Goal: Transaction & Acquisition: Purchase product/service

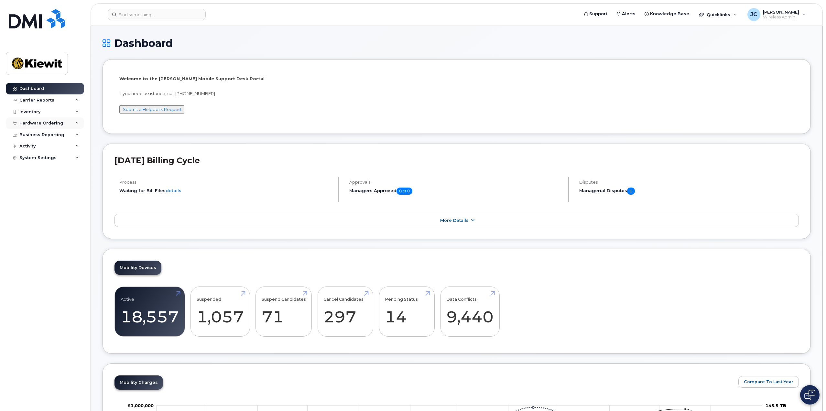
click at [73, 124] on div "Hardware Ordering" at bounding box center [45, 123] width 78 height 12
click at [46, 145] on link "Orders" at bounding box center [50, 147] width 67 height 12
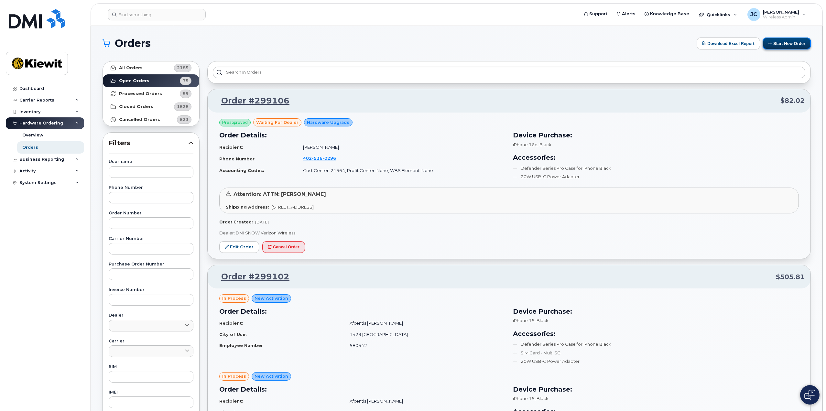
click at [783, 41] on button "Start New Order" at bounding box center [787, 44] width 48 height 12
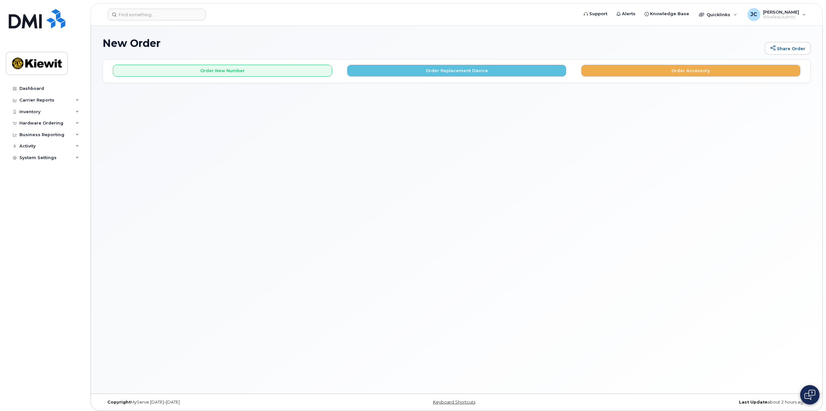
click at [322, 106] on div "New Order Share Order × Share This Order If you want to allow others to create …" at bounding box center [457, 210] width 732 height 368
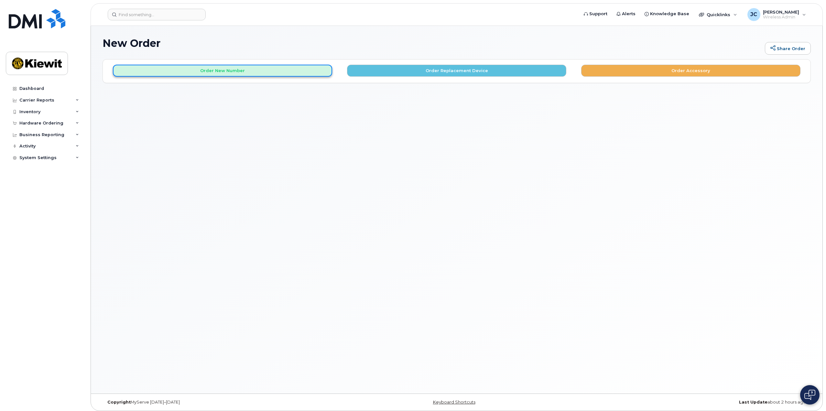
click at [279, 69] on button "Order New Number" at bounding box center [222, 71] width 219 height 12
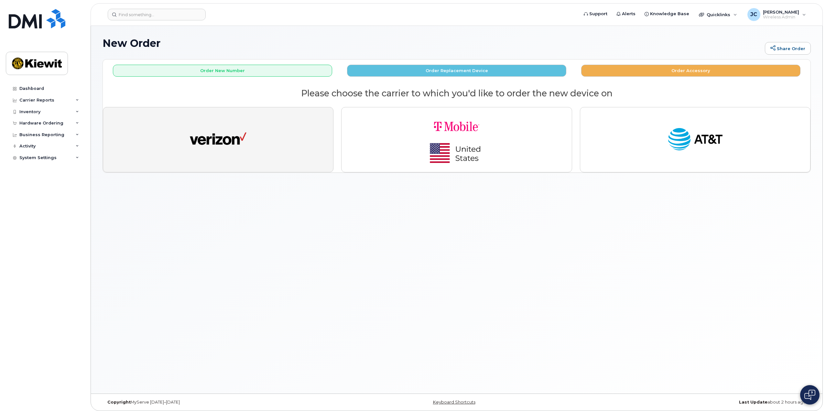
click at [289, 137] on button "button" at bounding box center [218, 139] width 231 height 65
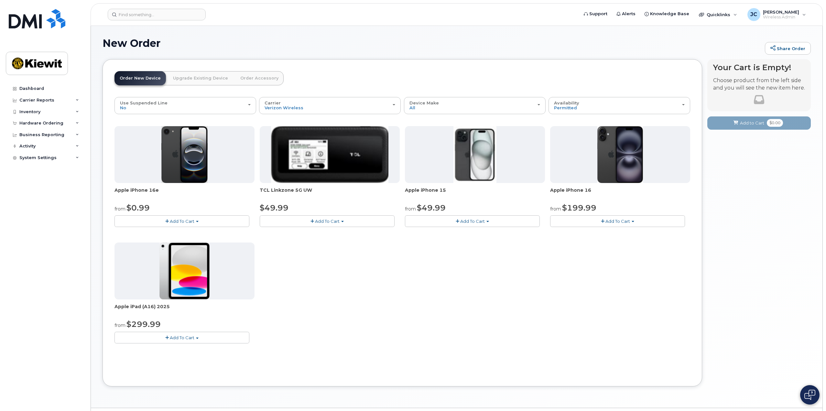
click at [196, 224] on button "Add To Cart" at bounding box center [182, 220] width 135 height 11
click at [182, 233] on link "$0.99 - 2 Year Activation (128GB)" at bounding box center [157, 233] width 83 height 8
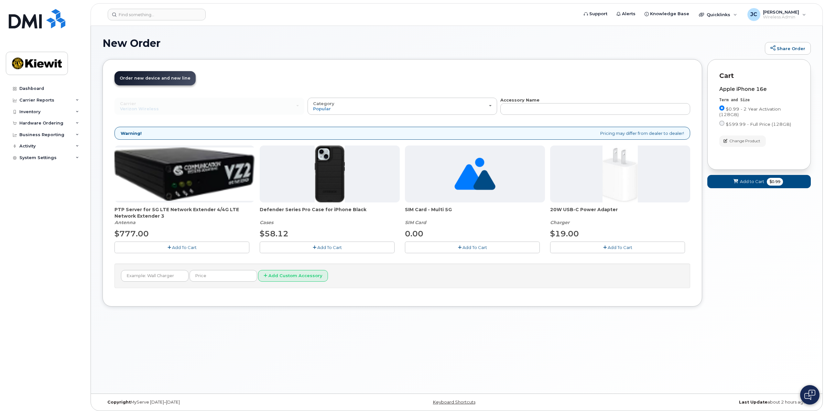
click at [334, 247] on span "Add To Cart" at bounding box center [329, 247] width 25 height 5
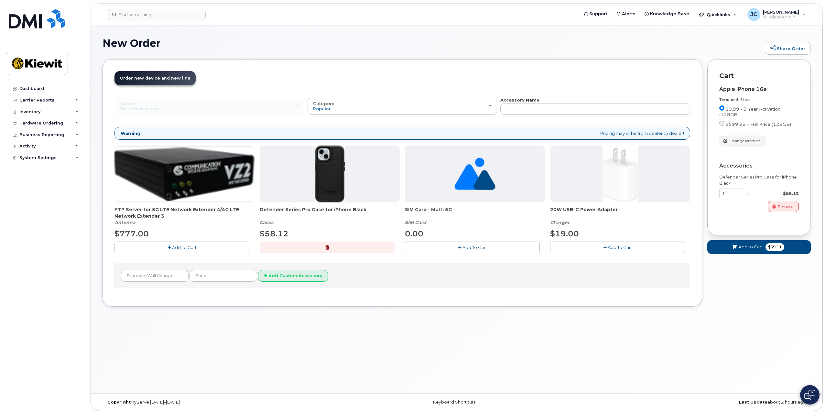
click at [577, 248] on button "Add To Cart" at bounding box center [617, 247] width 135 height 11
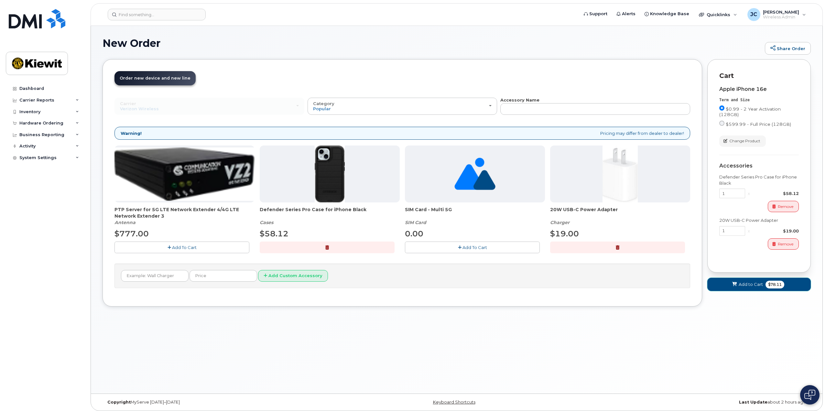
click at [753, 286] on span "Add to Cart" at bounding box center [751, 284] width 24 height 6
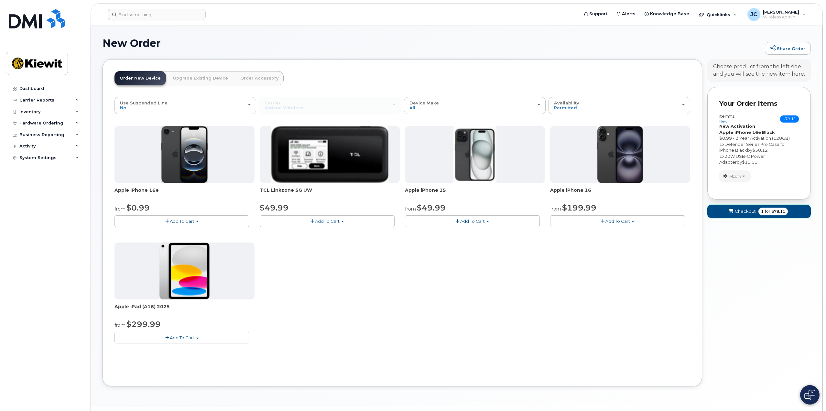
click at [756, 213] on button "Checkout 1 for $78.11" at bounding box center [759, 211] width 104 height 13
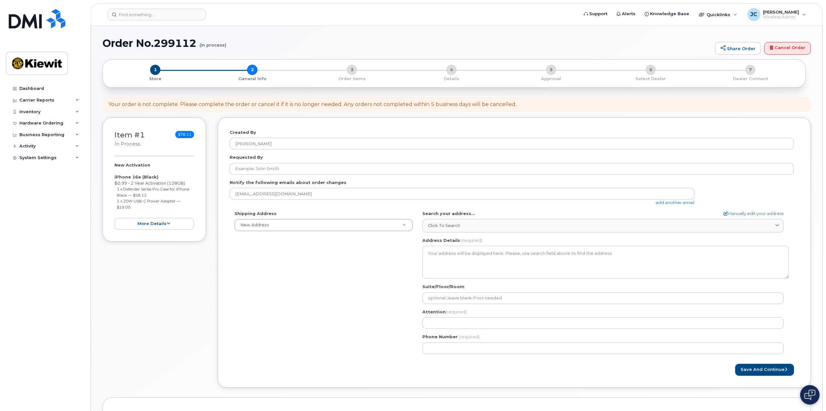
select select
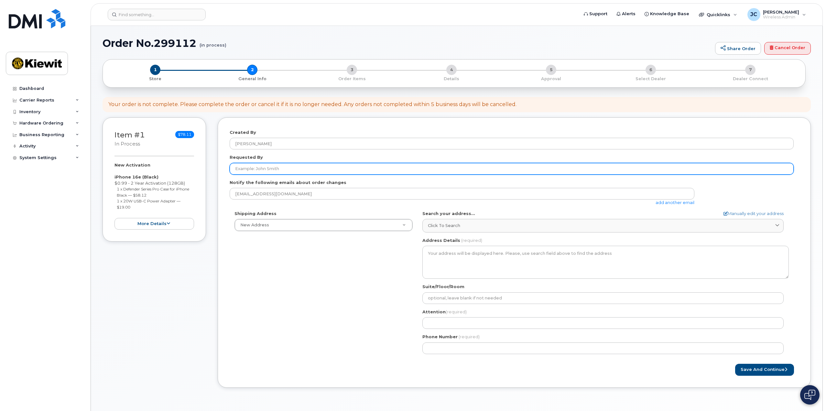
click at [300, 167] on input "Requested By" at bounding box center [512, 169] width 564 height 12
click at [370, 169] on input "Requested By" at bounding box center [512, 169] width 564 height 12
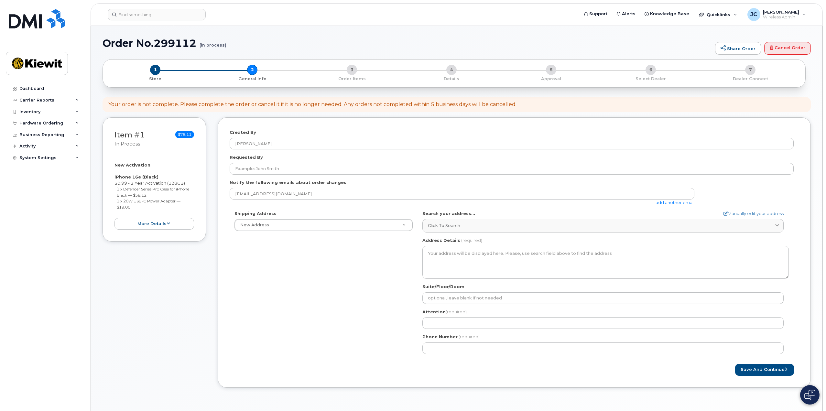
click at [348, 243] on div "Shipping Address New Address New Address AB Search your address... Manually edi…" at bounding box center [512, 285] width 564 height 148
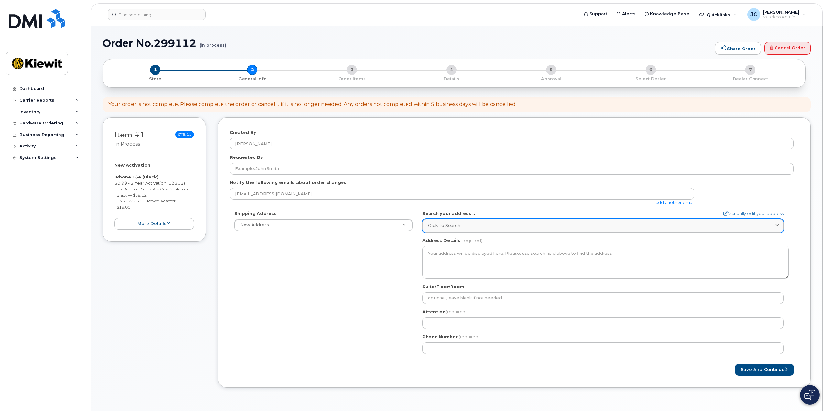
click at [434, 227] on span "Click to search" at bounding box center [444, 226] width 32 height 6
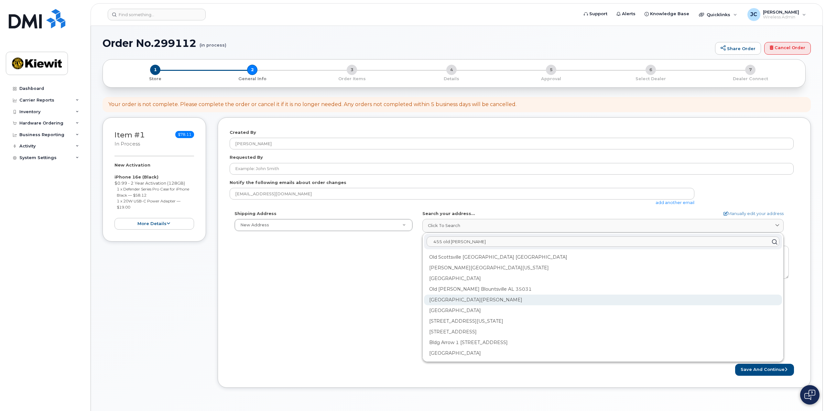
type input "455 old scott"
click at [464, 316] on div "Old Scott Rd Cumberland City TN 37050" at bounding box center [603, 321] width 358 height 11
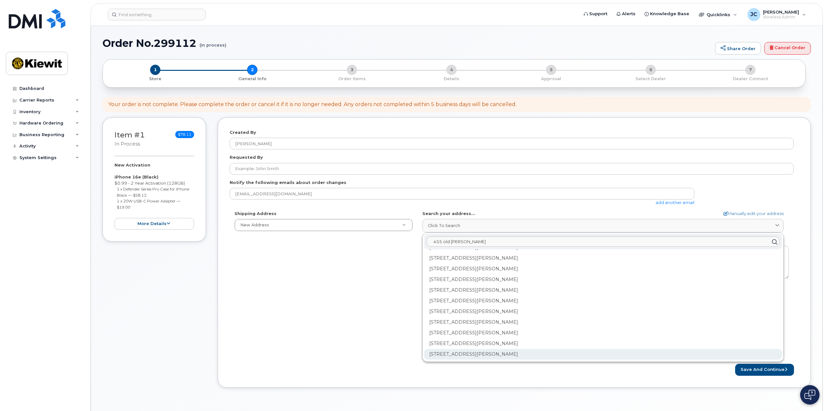
click at [485, 353] on div "476 Old Scott Rd Cumberland City TN 37050-4201" at bounding box center [603, 354] width 358 height 11
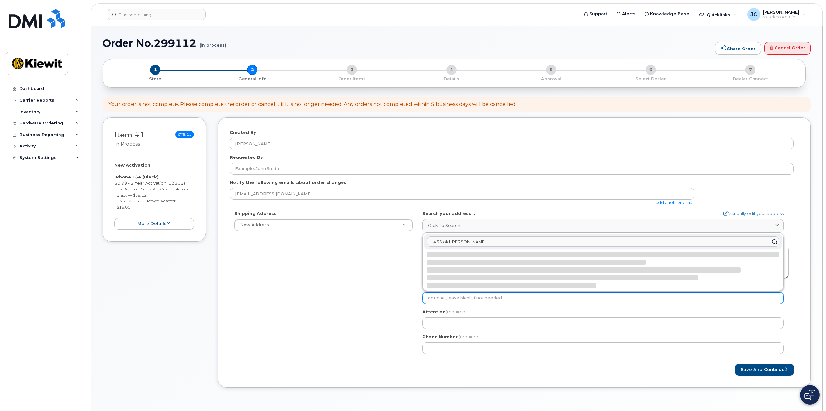
select select
type input "476 Old Scott Rd"
select select "TN"
type input "Cumberland City"
type input "37050-4201"
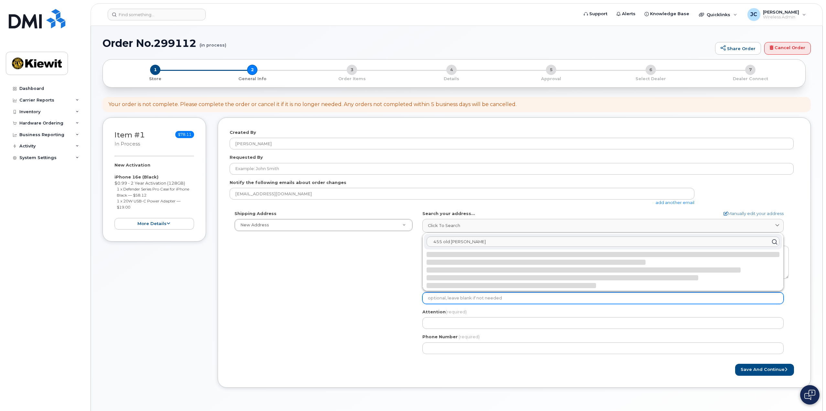
type textarea "476 Old Scott Rd CUMBERLAND CITY TN 37050-4201 UNITED STATES"
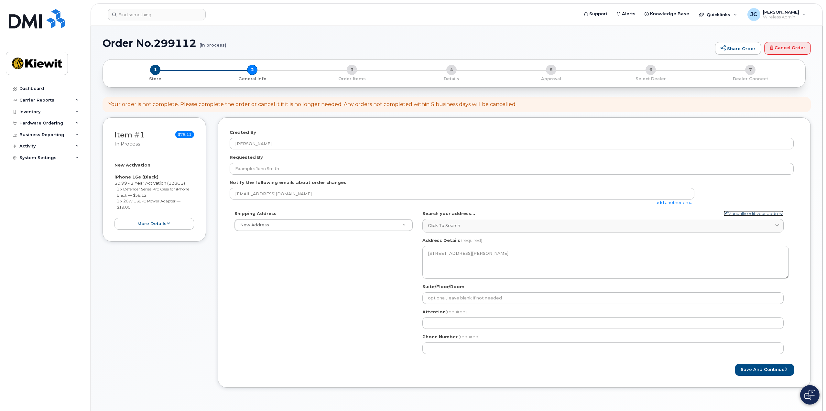
click at [741, 216] on link "Manually edit your address" at bounding box center [754, 214] width 60 height 6
select select
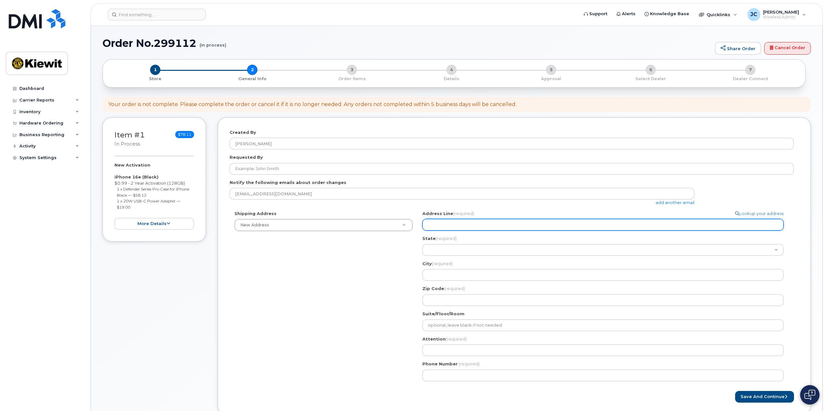
click at [470, 225] on input "Address Line (required)" at bounding box center [602, 225] width 361 height 12
click at [470, 226] on input "Address Line (required)" at bounding box center [602, 225] width 361 height 12
select select
type input "4"
select select
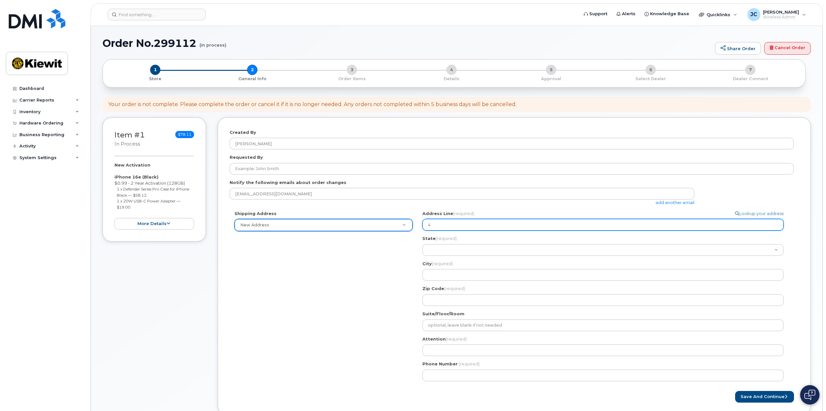
type input "45"
select select
type input "455"
select select
type input "455 O"
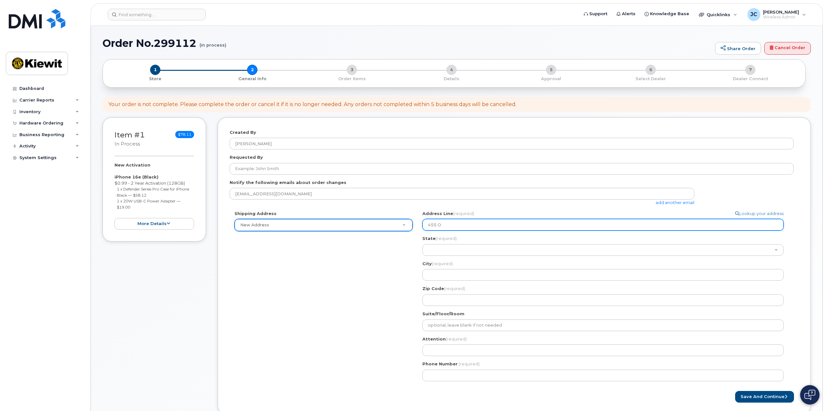
select select
type input "455 Ol"
select select
type input "455 Old"
select select
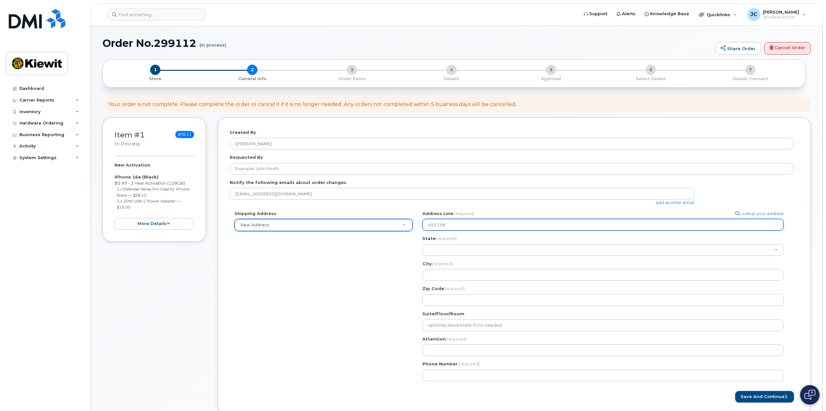
type input "455 Old S"
select select
type input "455 Old Sc"
select select
type input "455 Old Sco"
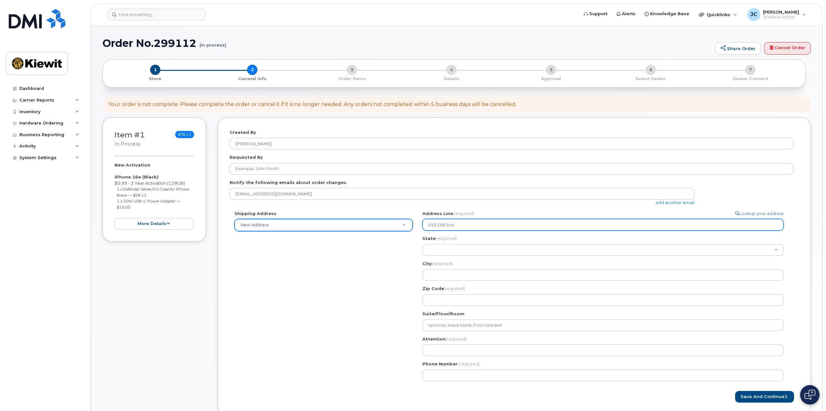
select select
type input "455 Old Scot"
select select
type input "455 Old Scott"
select select
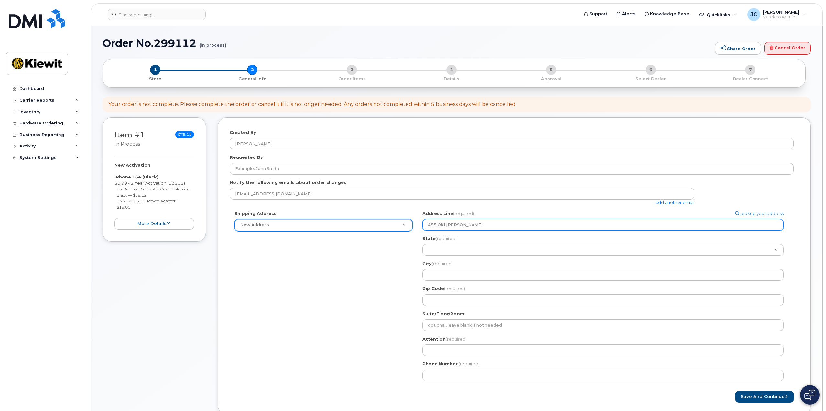
type input "455 Old Scott R"
select select
type input "455 Old Scott Ro"
select select
type input "455 Old Scott Roa"
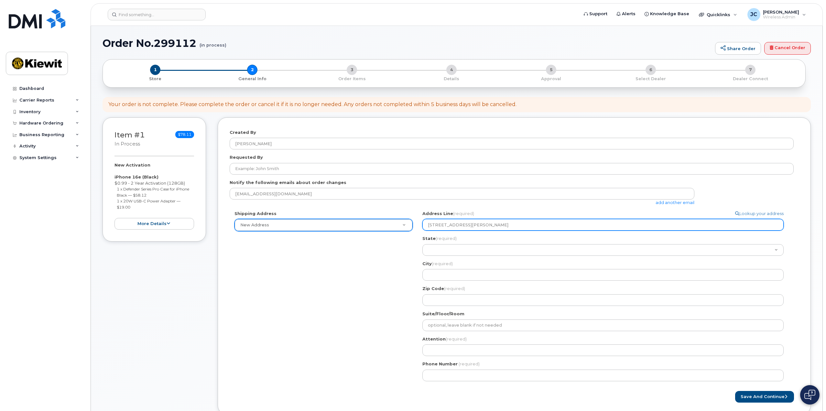
select select
type input "455 Old Scott Road"
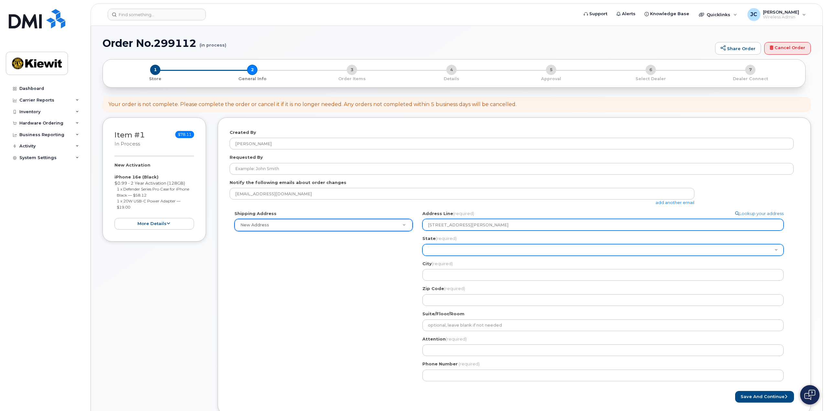
select select "TN"
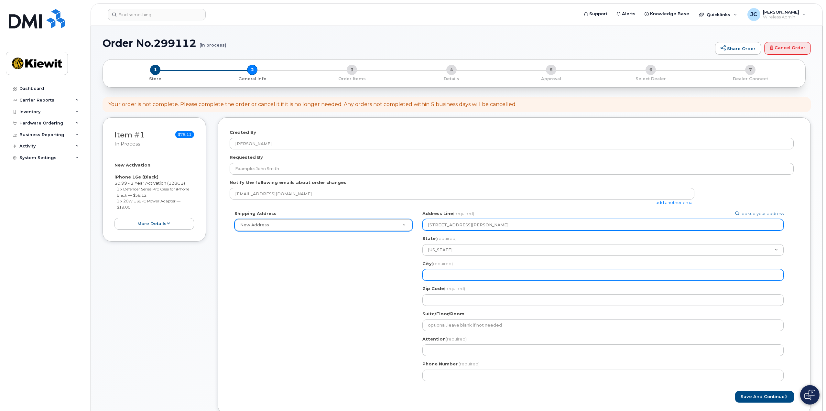
select select
type input "C"
select select
type input "Cu"
select select
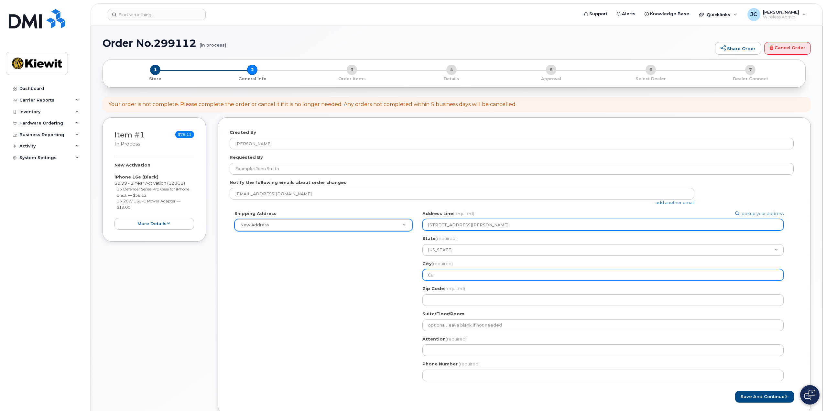
type input "Cum"
select select
type input "Cumb"
select select
type input "Cumbe"
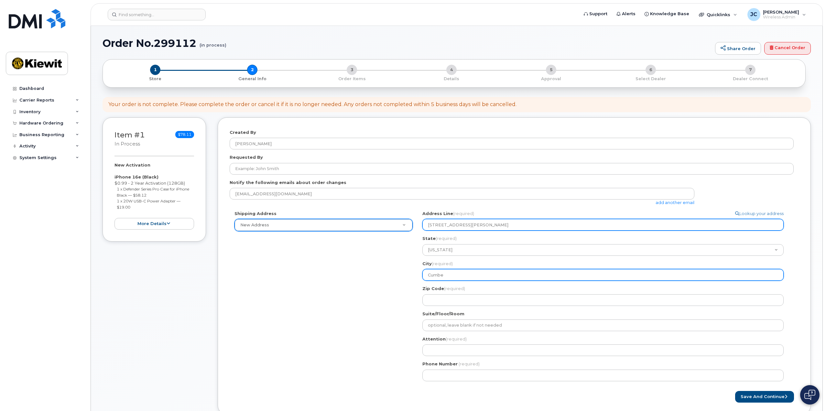
select select
type input "Cumber"
select select
type input "Cumberl"
select select
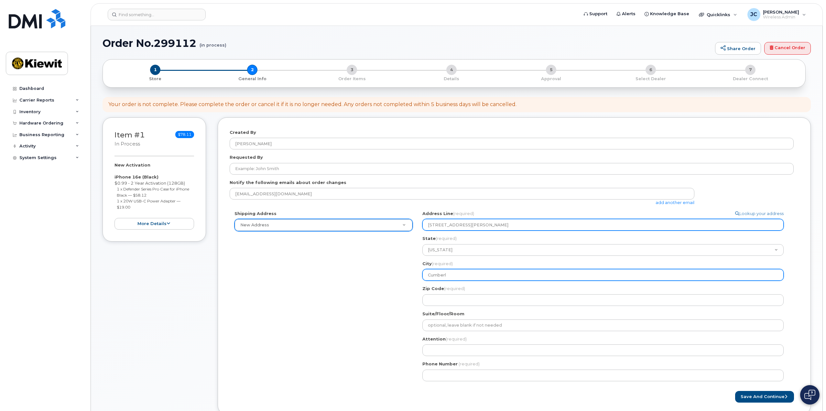
type input "Cumberla"
select select
type input "Cumberlan"
select select
type input "Cumberland"
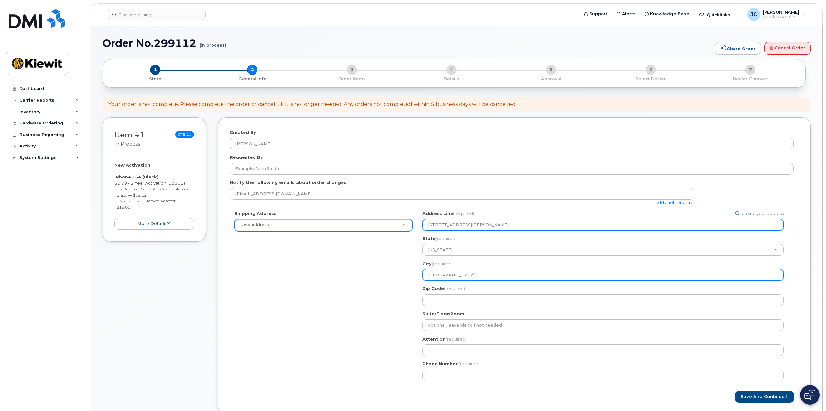
select select
type input "Cumberland C"
select select
type input "Cumberland Ci"
select select
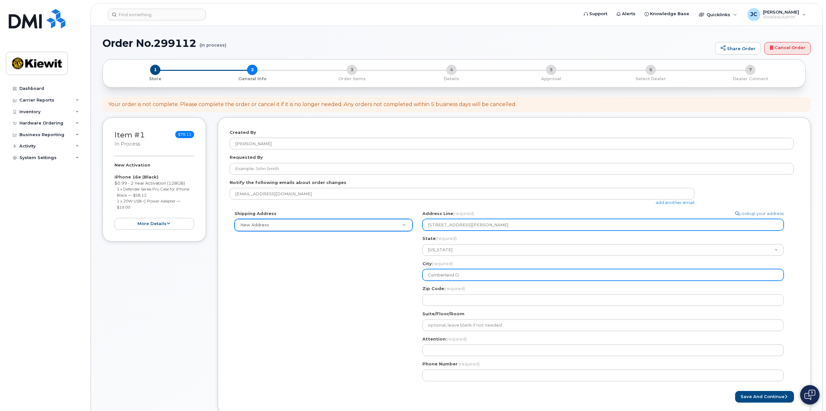
type input "Cumberland Cit"
select select
type input "Cumberland City"
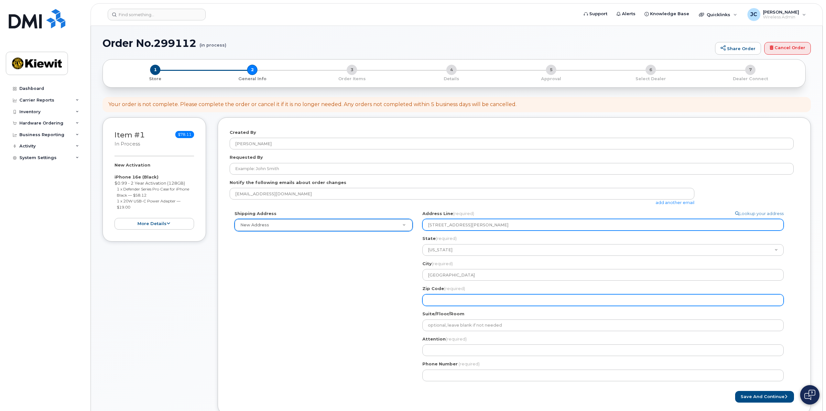
select select
type input "3"
select select
type input "37"
select select
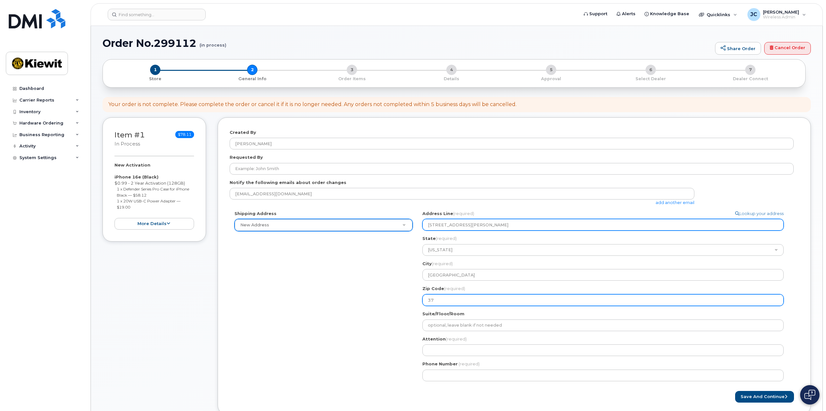
type input "370"
select select
type input "3705"
select select
type input "37050"
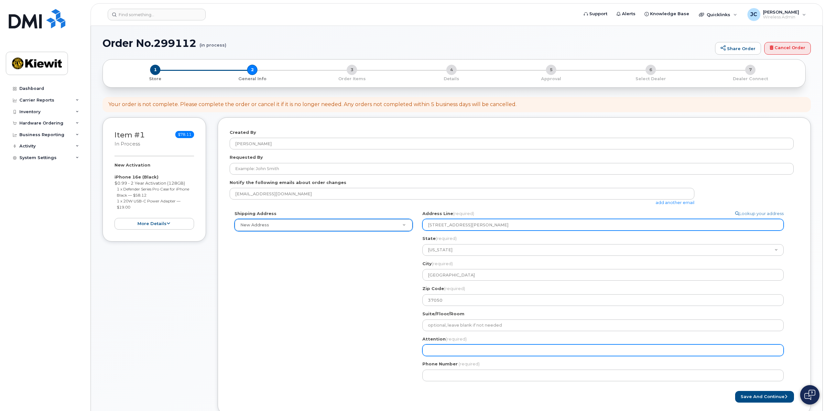
select select
type input "S"
select select
type input "K"
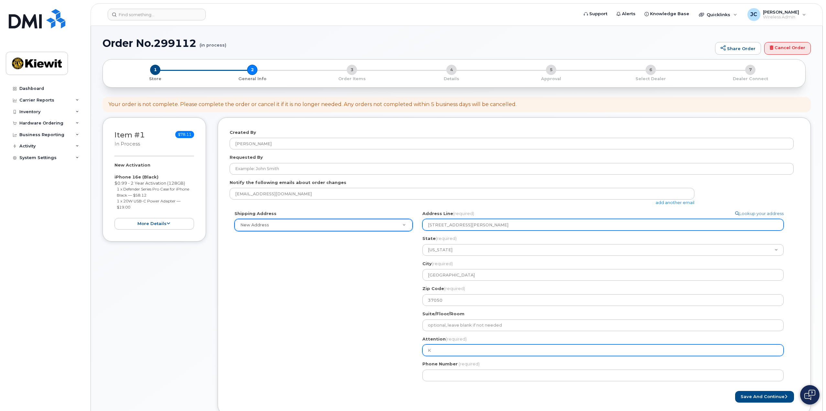
select select
type input "Ke"
select select
type input "Kei"
select select
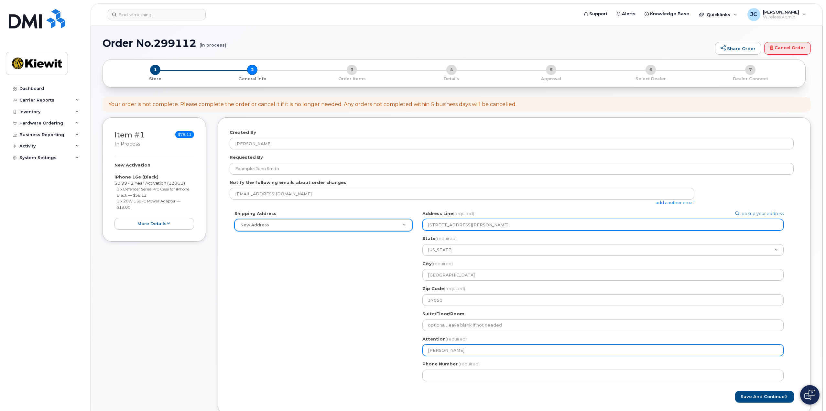
type input "Ke"
select select
type input "K"
select select
type input "Kr"
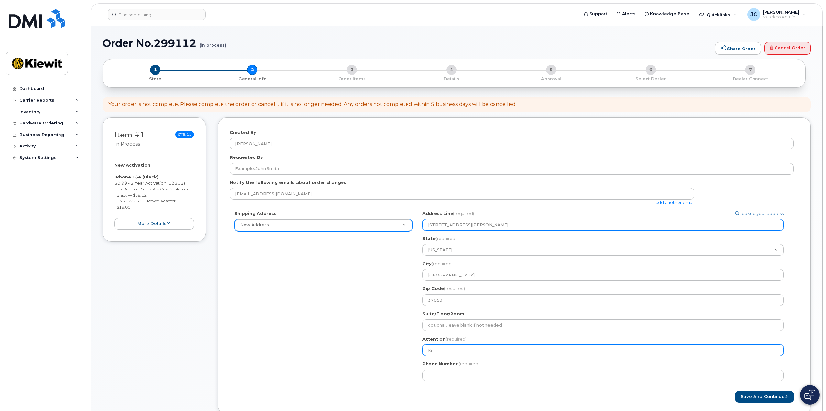
select select
type input "Kri"
select select
type input "Kris"
select select
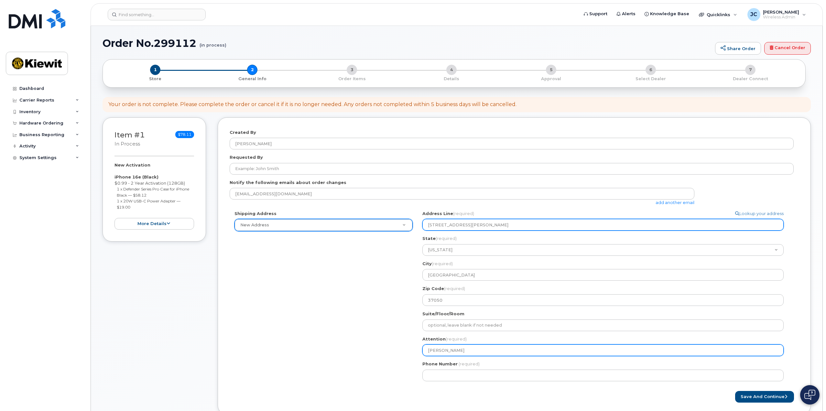
type input "Krist"
select select
type input "Kristi"
select select
type input "Kristin"
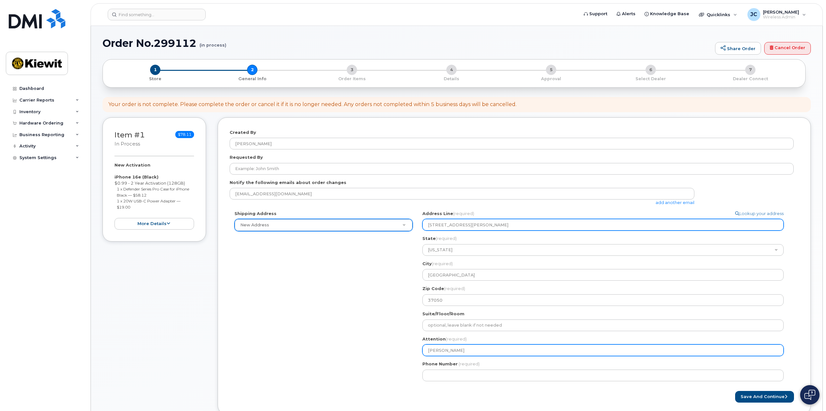
select select
type input "Kristin W"
select select
type input "Kristin Wo"
select select
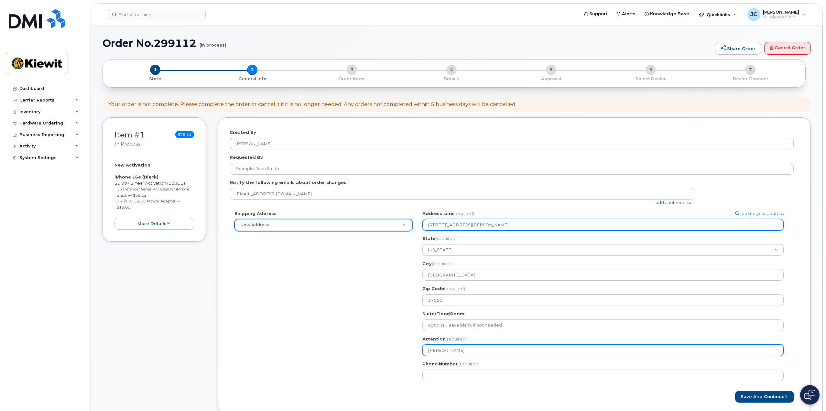
type input "Kristin Woz"
select select
type input "Kristin Wozn"
select select
type input "Kristin Wozni"
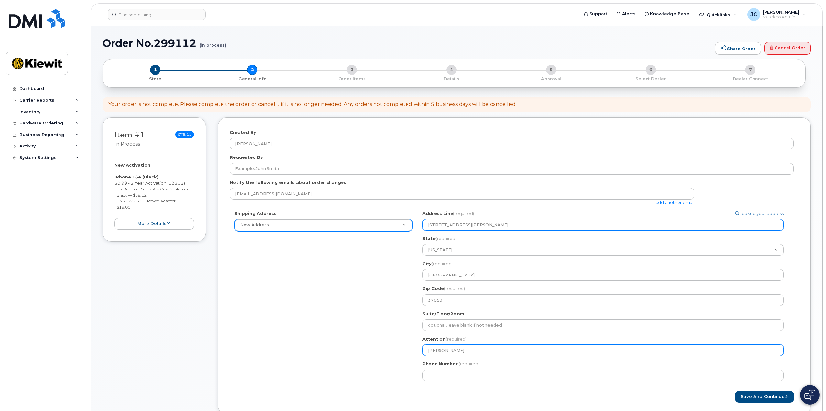
select select
type input "Kristin Woznia"
select select
type input "Kristin Wozniak"
select select
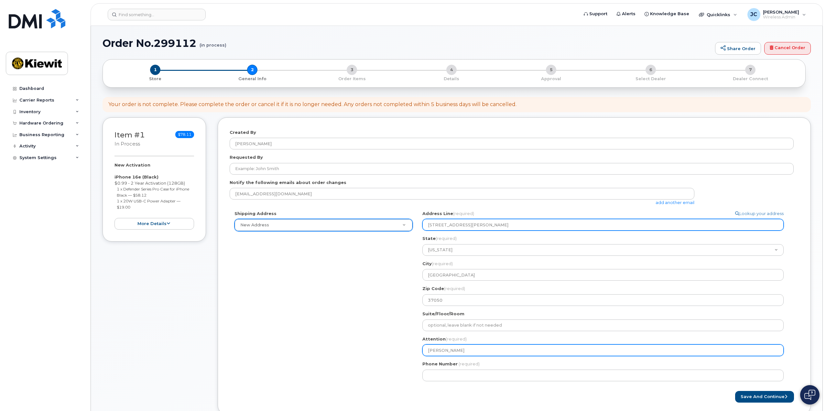
type input "Kristin Wozniak/"
select select
type input "Kristin Wozniak/S"
select select
type input "Kristin Wozniak/Sc"
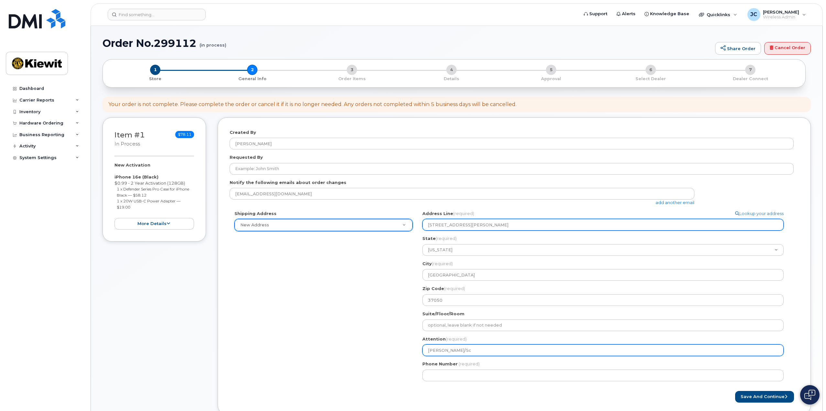
select select
type input "Kristin Wozniak/Sco"
select select
type input "Kristin Wozniak/Scot"
select select
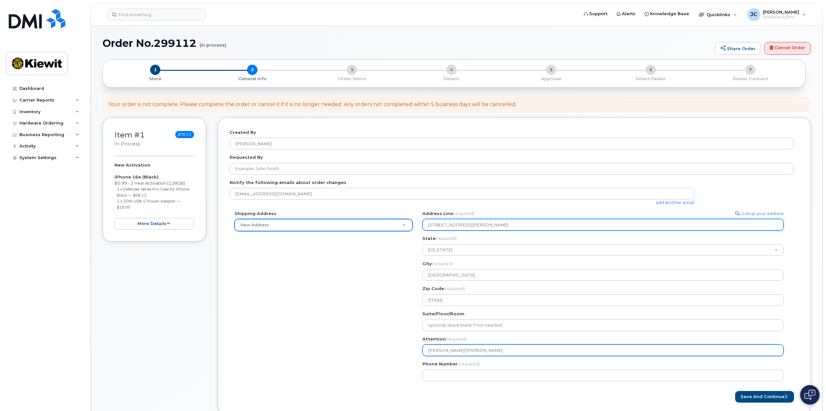
type input "Kristin Wozniak/Scott"
select select
type input "Kristin Wozniak/Scott S"
select select
type input "Kristin Wozniak/Scott Sa"
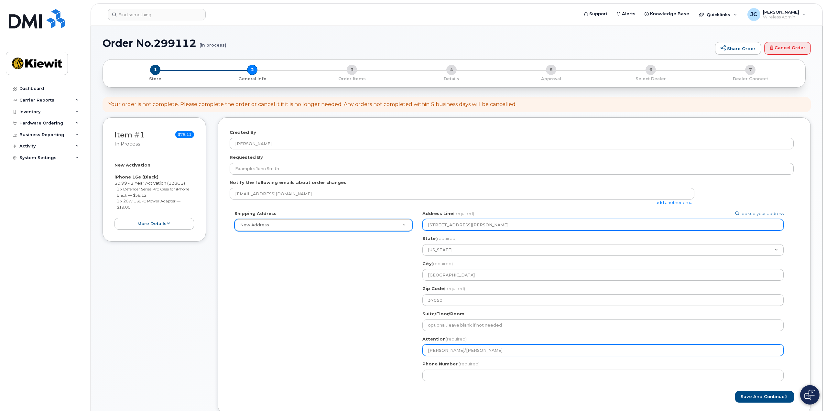
select select
type input "Kristin Wozniak/Scott Sal"
select select
type input "Kristin Wozniak/Scott Salv"
select select
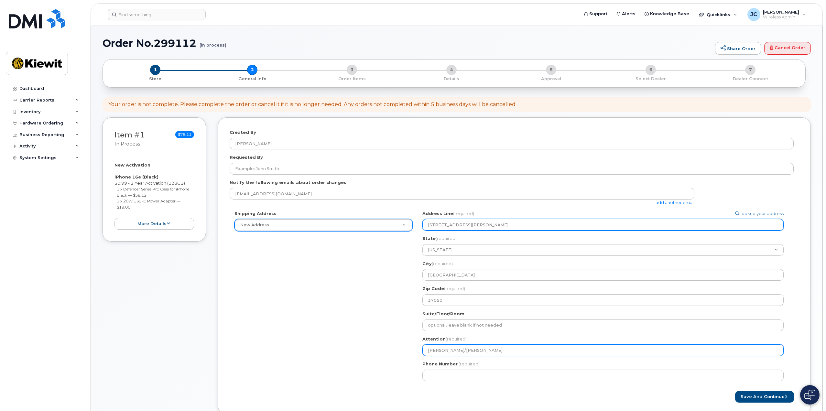
type input "Kristin Wozniak/Scott Salva"
select select
type input "Kristin Wozniak/Scott Salvat"
select select
type input "Kristin Wozniak/Scott Salvato"
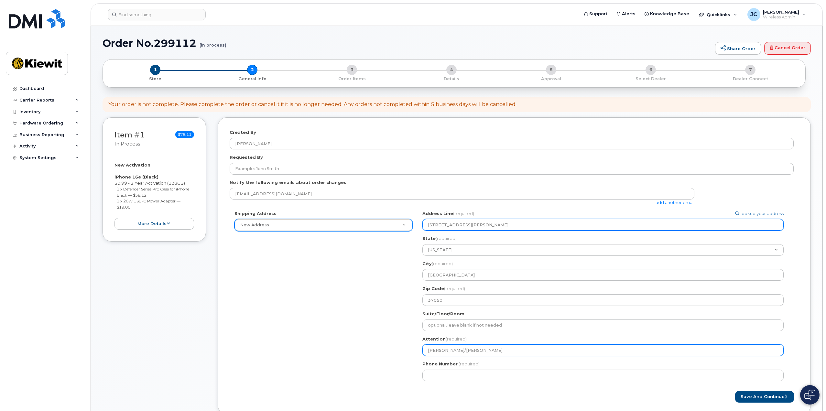
select select
type input "Kristin Wozniak/Scott Salvator"
select select
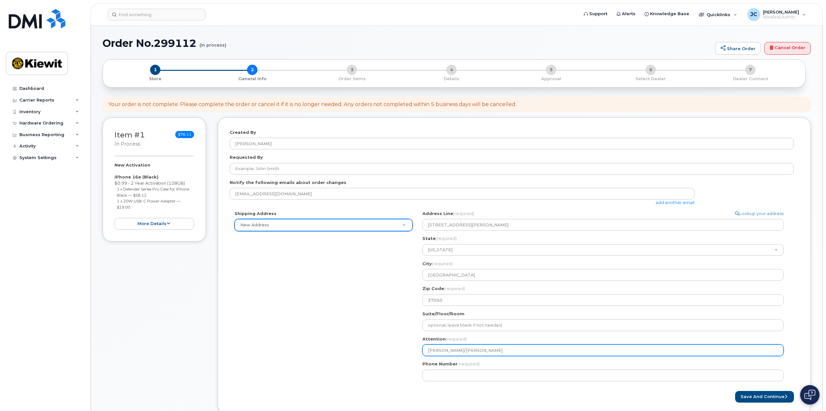
type input "Kristin Wozniak/Scott Salvatore"
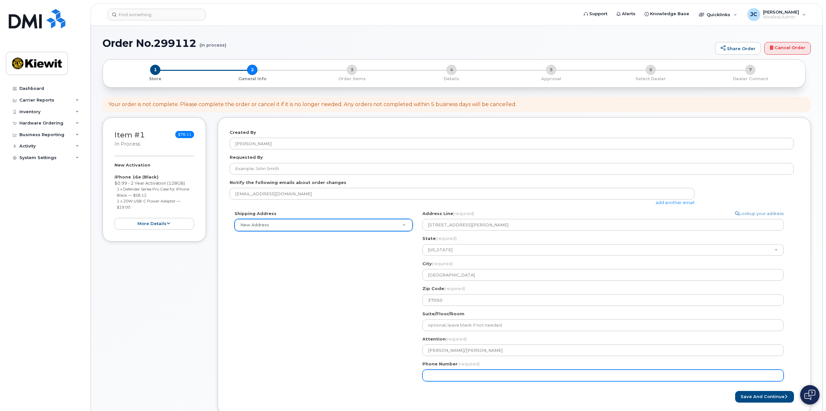
click at [440, 372] on input "Phone Number" at bounding box center [602, 376] width 361 height 12
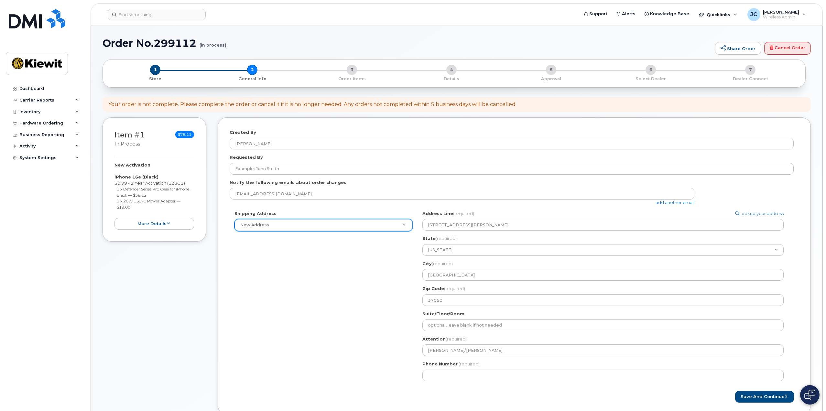
click at [382, 352] on div "Shipping Address New Address New Address TN Cumberland City Search your address…" at bounding box center [512, 299] width 564 height 176
click at [761, 400] on button "Save and Continue" at bounding box center [764, 397] width 59 height 12
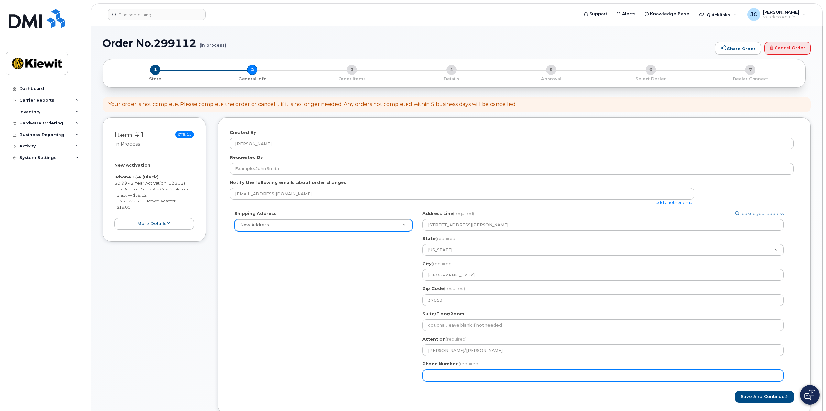
drag, startPoint x: 476, startPoint y: 376, endPoint x: 397, endPoint y: 379, distance: 79.0
click at [398, 379] on div "Shipping Address New Address New Address TN Cumberland City Search your address…" at bounding box center [512, 299] width 564 height 176
type input "617212304"
select select
type input "6172123043"
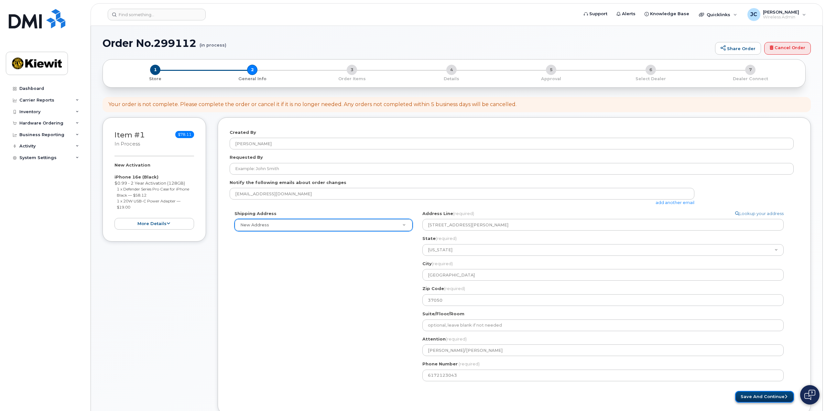
click at [760, 398] on button "Save and Continue" at bounding box center [764, 397] width 59 height 12
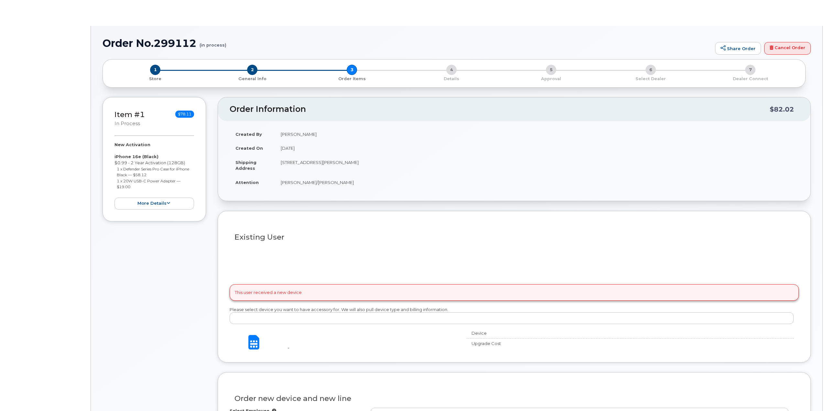
select select
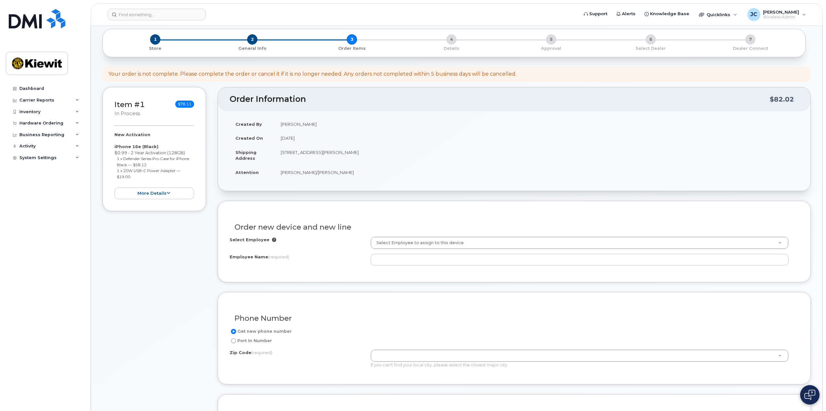
scroll to position [65, 0]
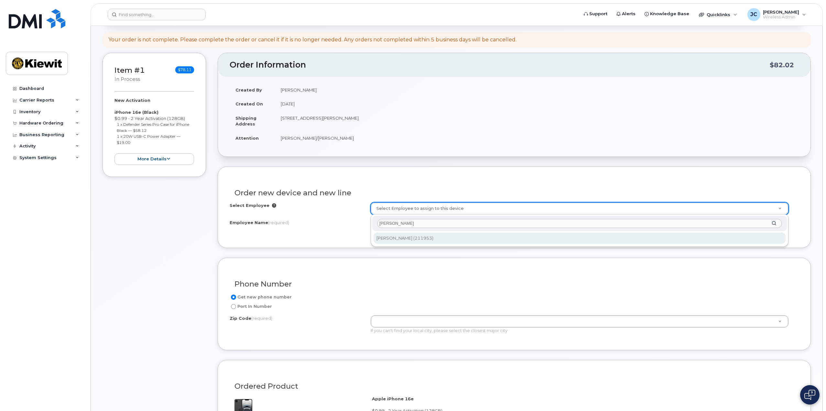
type input "kristin woz"
type input "2253635"
type input "Kristin Wozniak"
type input "810 Wakeby Rd"
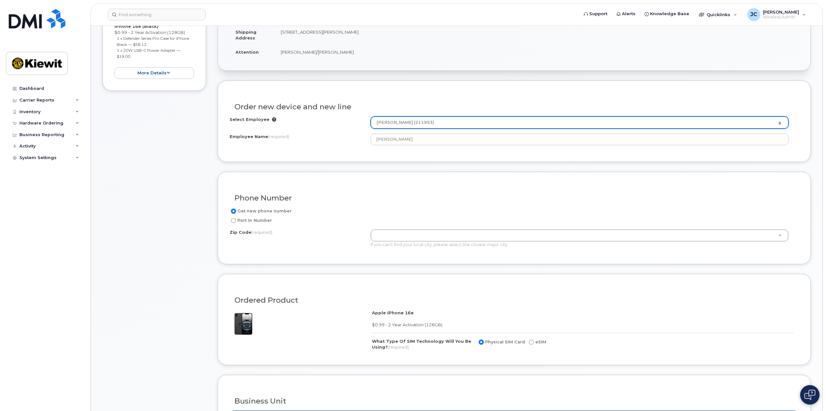
scroll to position [162, 0]
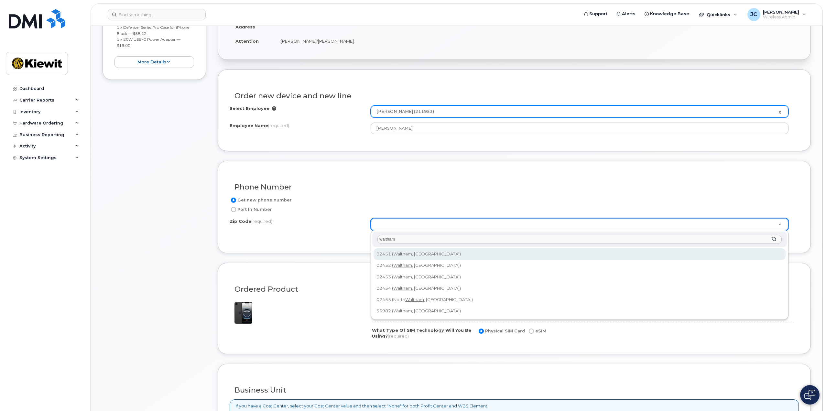
type input "waltham"
type input "02451 ([GEOGRAPHIC_DATA], [GEOGRAPHIC_DATA])"
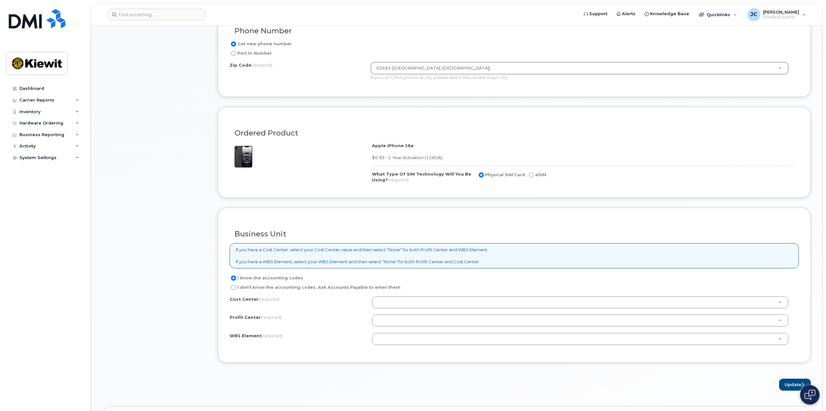
scroll to position [356, 0]
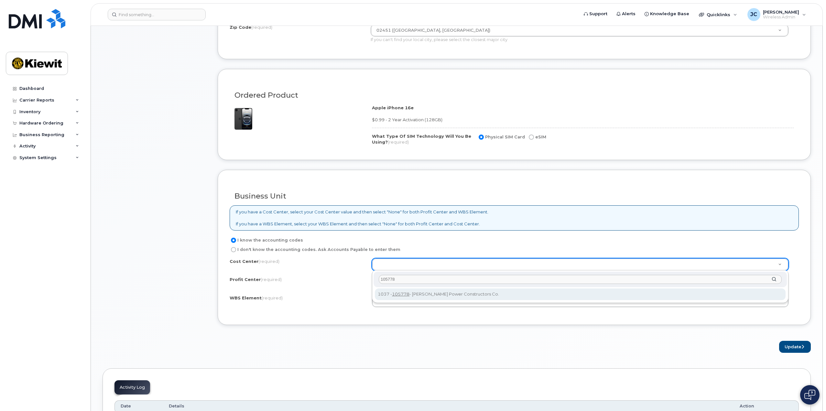
type input "105778"
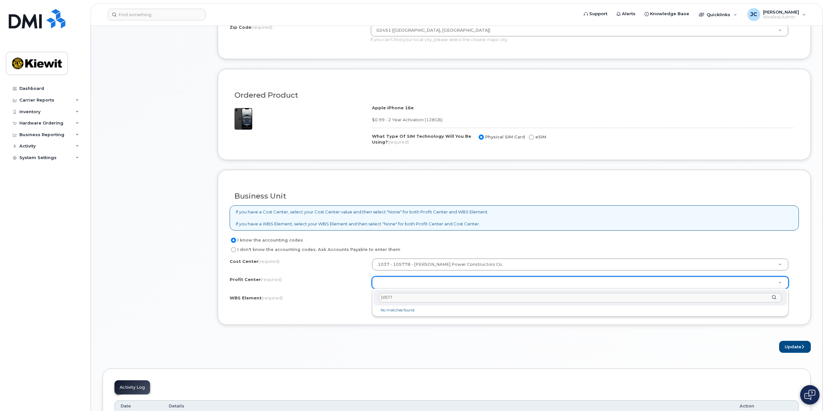
type input "105778"
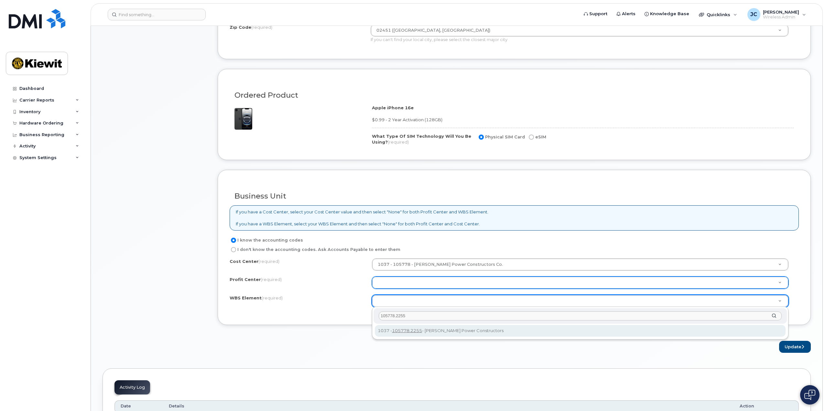
type input "105778.2255"
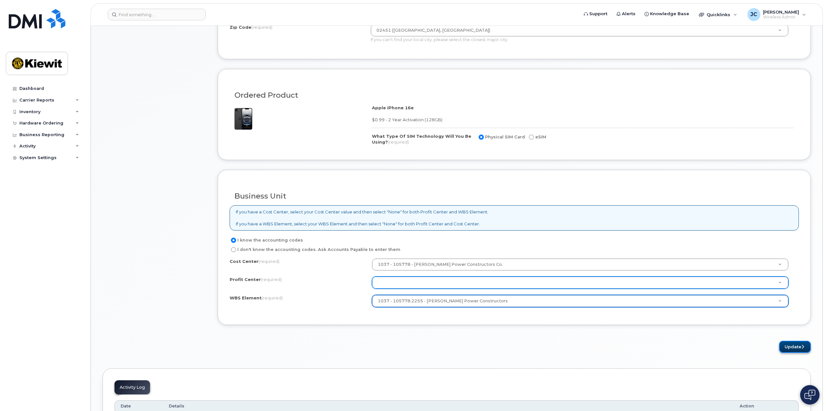
click at [800, 349] on button "Update" at bounding box center [795, 347] width 32 height 12
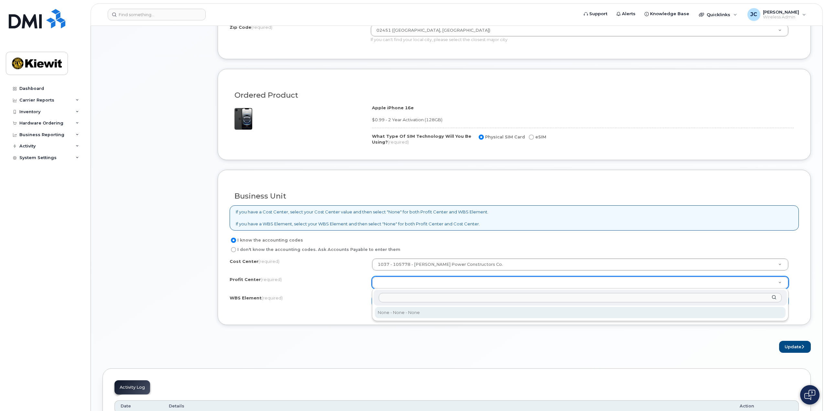
select select "None"
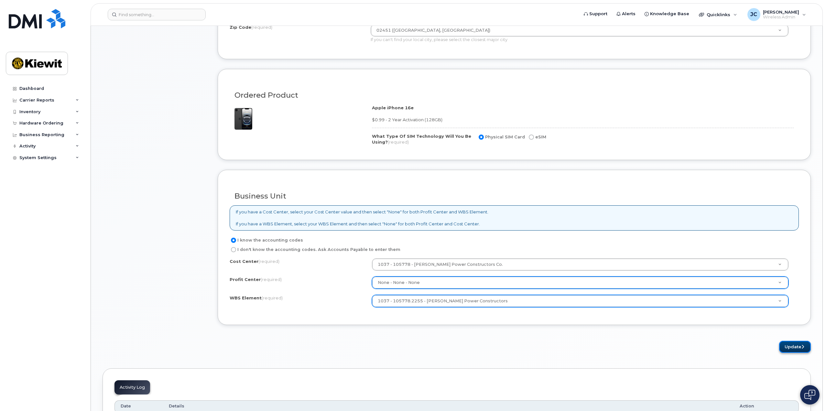
click at [787, 344] on button "Update" at bounding box center [795, 347] width 32 height 12
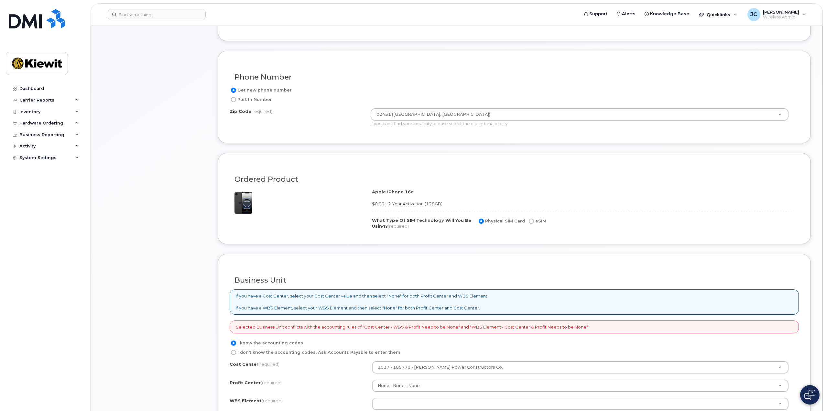
scroll to position [323, 0]
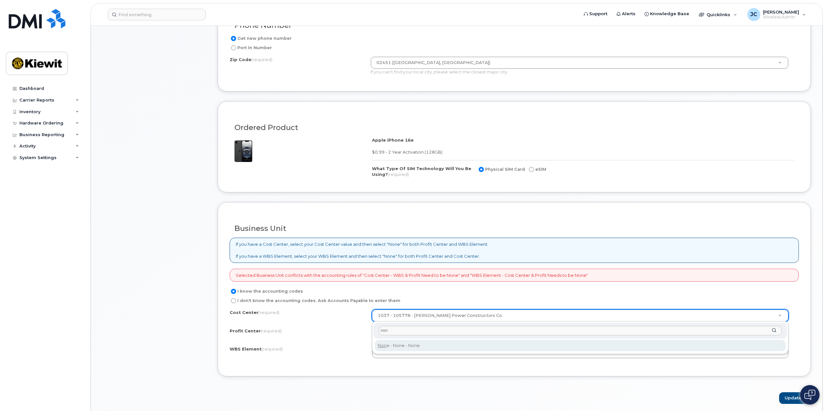
type input "non"
type input "None"
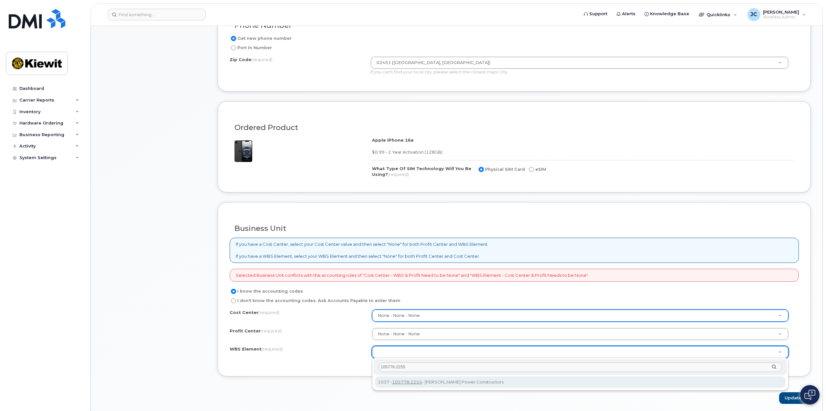
type input "105778.2255"
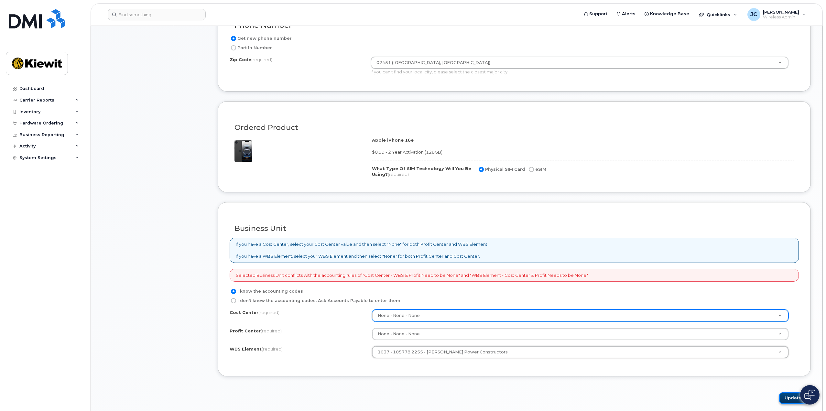
click at [794, 398] on button "Update" at bounding box center [795, 398] width 32 height 12
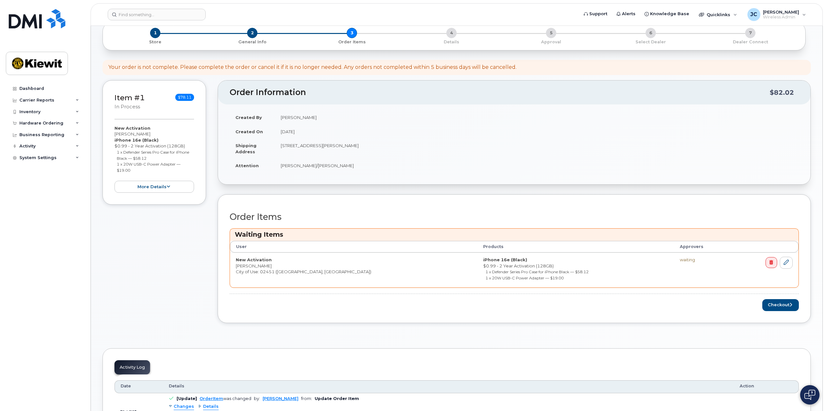
scroll to position [32, 0]
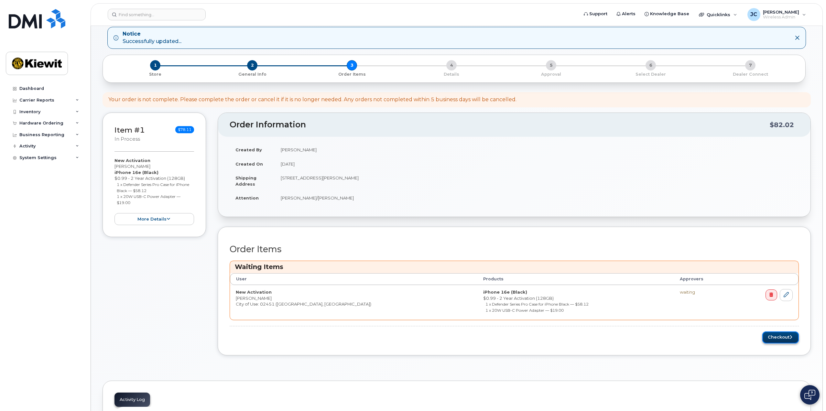
click at [774, 336] on button "Checkout" at bounding box center [780, 338] width 37 height 12
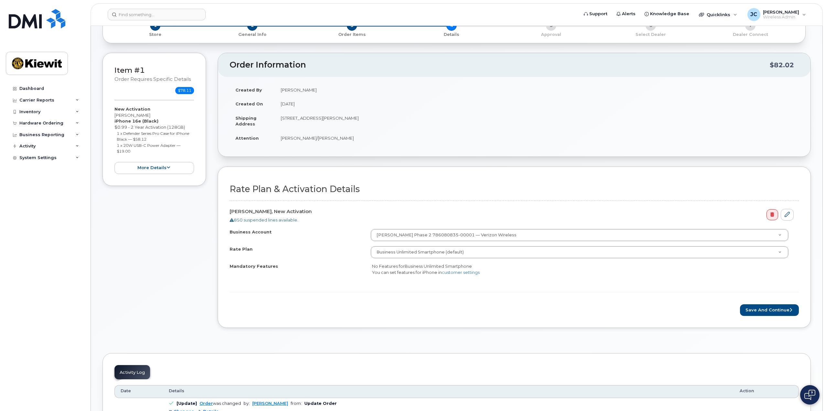
scroll to position [32, 0]
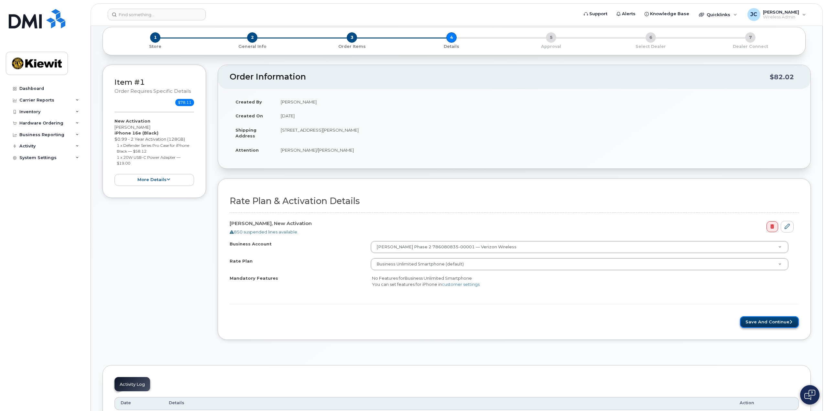
click at [771, 322] on button "Save and Continue" at bounding box center [769, 322] width 59 height 12
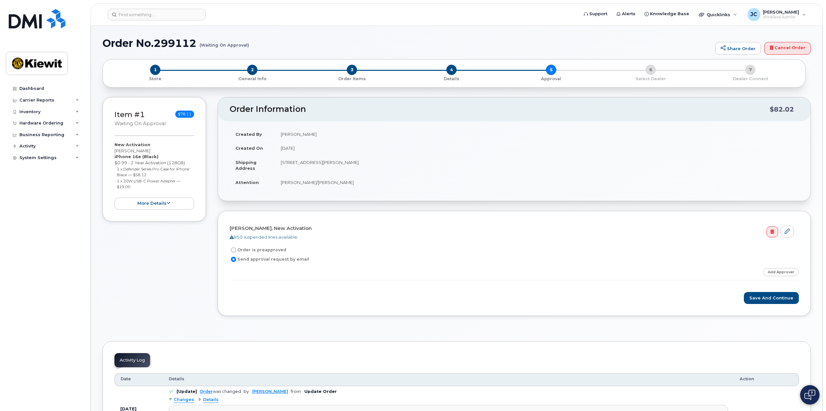
click at [275, 252] on label "Order is preapproved" at bounding box center [258, 250] width 57 height 8
click at [236, 252] on input "Order is preapproved" at bounding box center [233, 249] width 5 height 5
radio input "true"
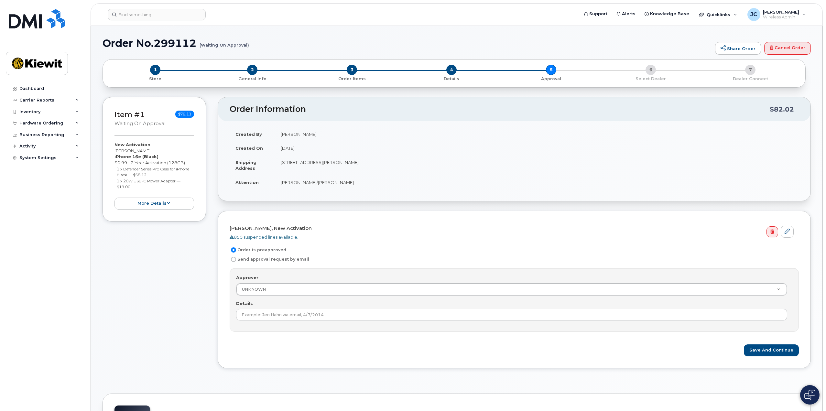
click at [274, 259] on label "Send approval request by email" at bounding box center [270, 260] width 80 height 8
click at [236, 259] on input "Send approval request by email" at bounding box center [233, 259] width 5 height 5
radio input "true"
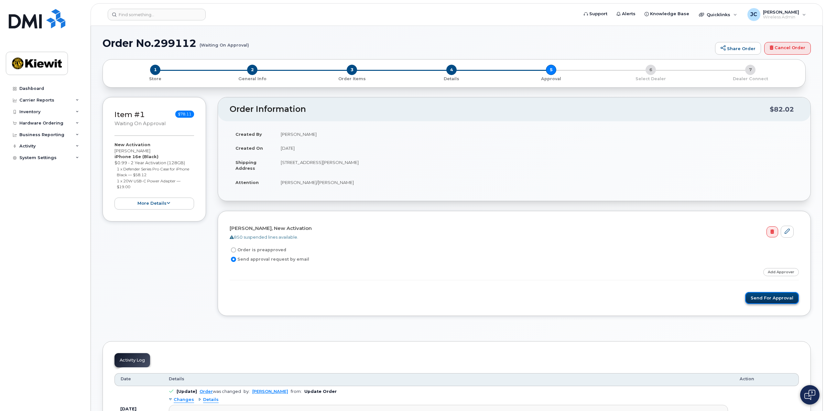
click at [775, 299] on button "Send for Approval" at bounding box center [772, 298] width 54 height 12
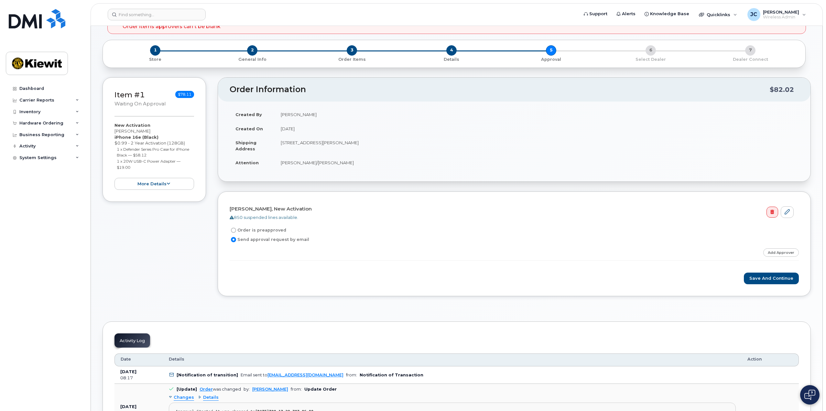
scroll to position [65, 0]
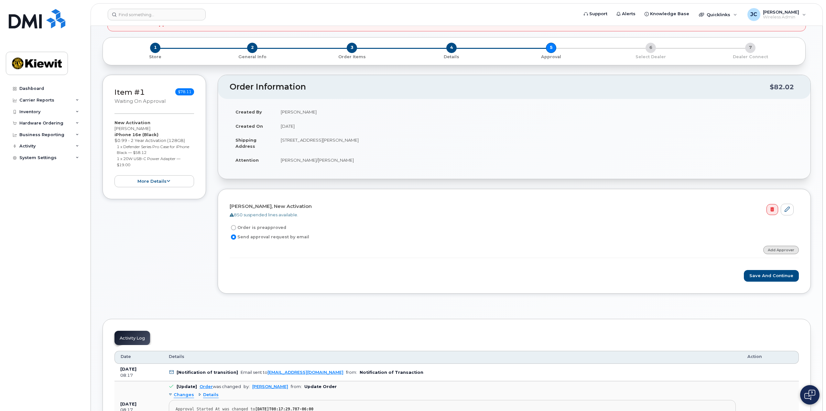
click at [771, 250] on link "Add Approver" at bounding box center [781, 250] width 36 height 8
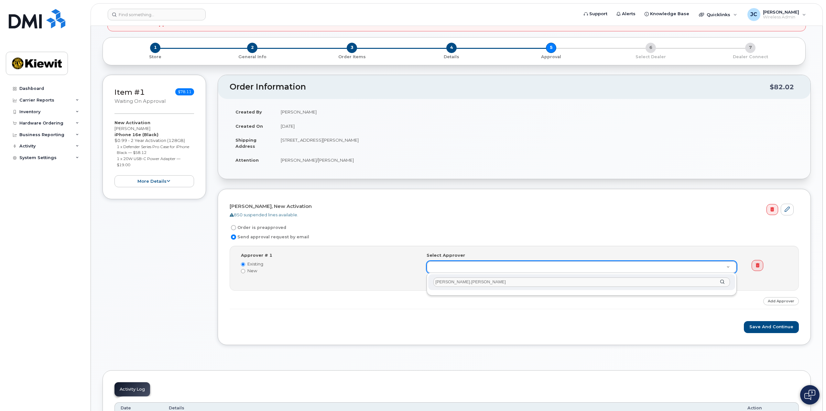
click at [448, 284] on input "[PERSON_NAME].[PERSON_NAME]" at bounding box center [581, 282] width 297 height 9
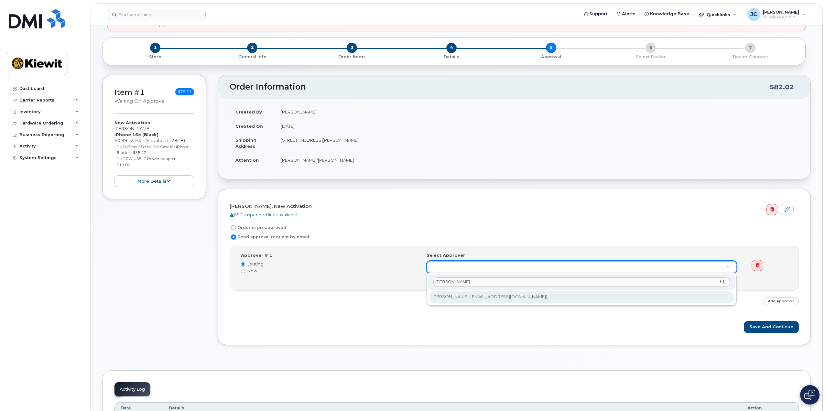
type input "[PERSON_NAME]"
type input "2146890"
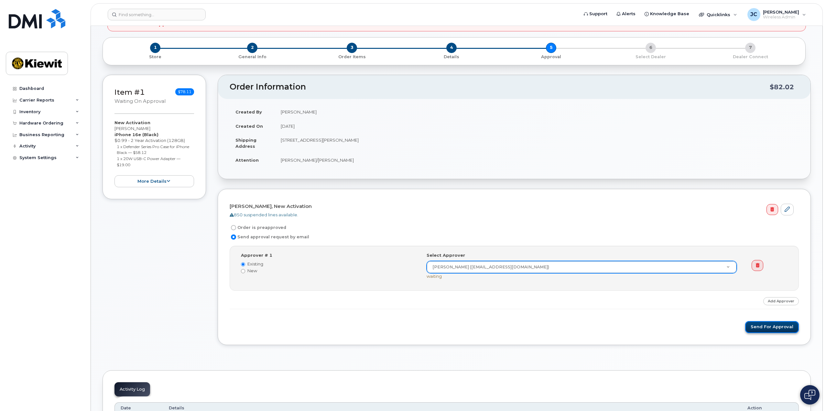
click at [762, 329] on button "Send for Approval" at bounding box center [772, 327] width 54 height 12
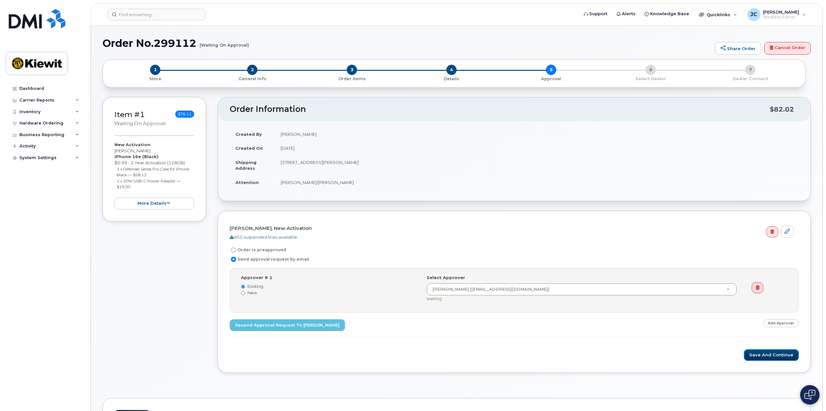
drag, startPoint x: 758, startPoint y: 355, endPoint x: 601, endPoint y: 349, distance: 157.0
click at [601, 349] on form "Kristin Wozniak, New Activation 850 suspended lines available. Order is preappr…" at bounding box center [514, 292] width 569 height 138
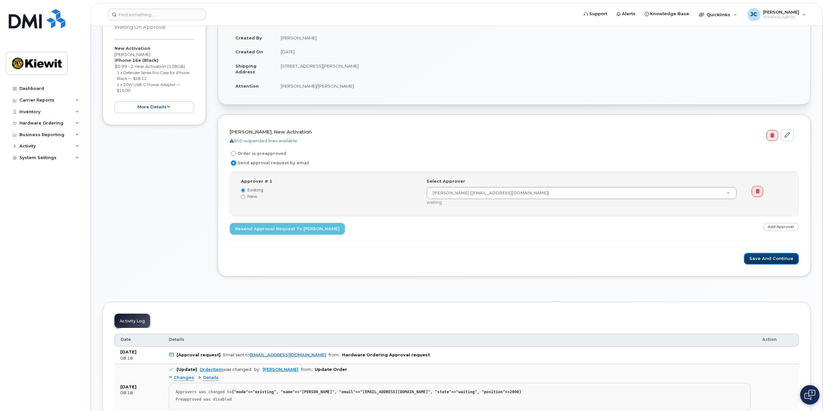
scroll to position [97, 0]
click at [757, 256] on button "Save and Continue" at bounding box center [771, 258] width 55 height 12
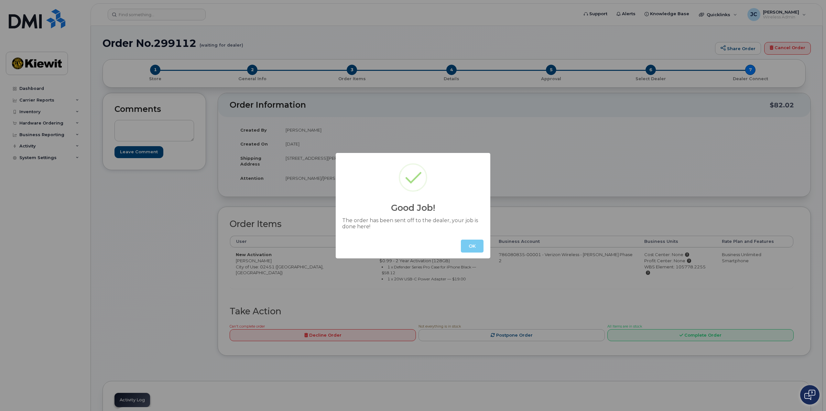
click at [475, 247] on button "OK" at bounding box center [472, 246] width 23 height 13
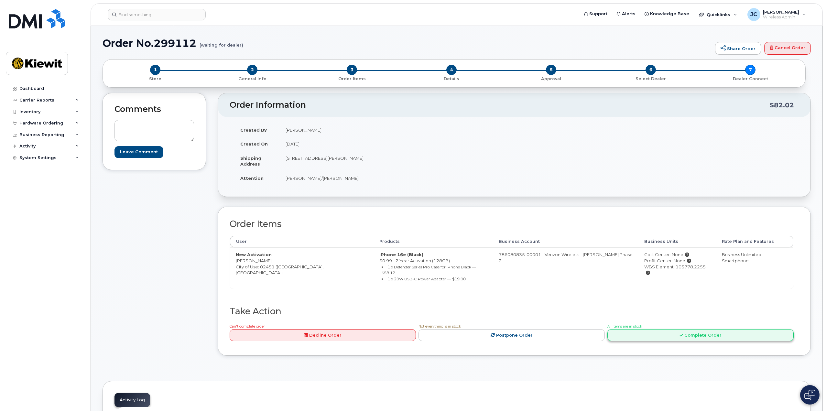
click at [660, 329] on link "Complete Order" at bounding box center [700, 335] width 186 height 12
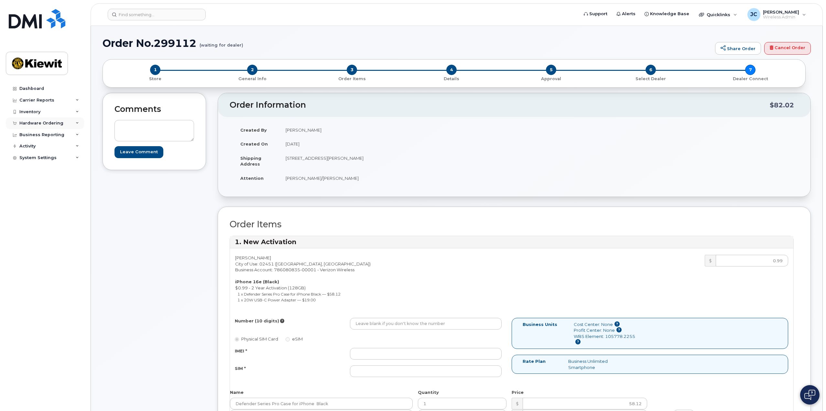
click at [56, 124] on div "Hardware Ordering" at bounding box center [41, 123] width 44 height 5
click at [36, 148] on div "Orders" at bounding box center [30, 148] width 16 height 6
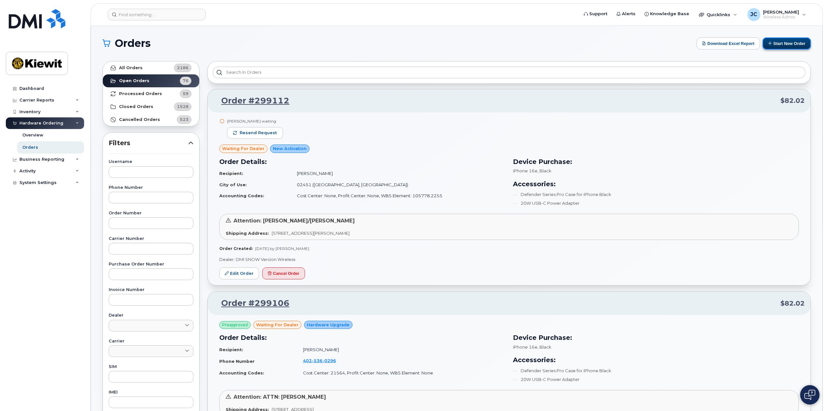
click at [780, 47] on button "Start New Order" at bounding box center [787, 44] width 48 height 12
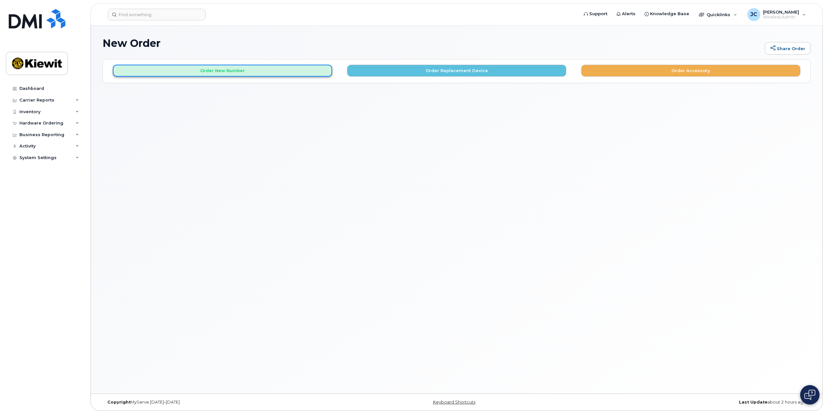
click at [312, 71] on button "Order New Number" at bounding box center [222, 71] width 219 height 12
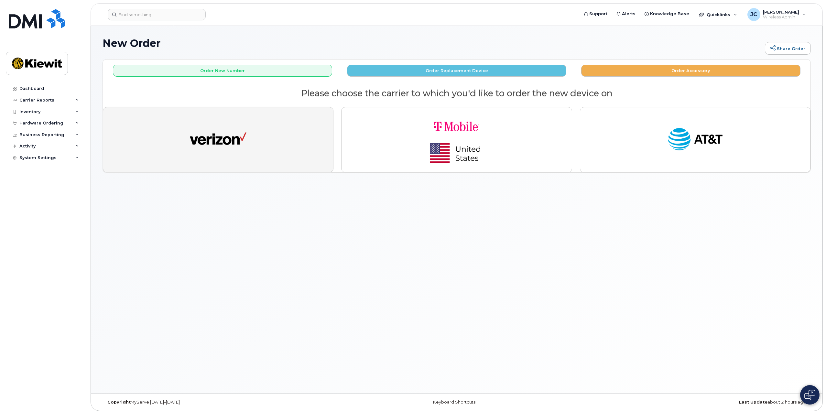
click at [279, 136] on button "button" at bounding box center [218, 139] width 231 height 65
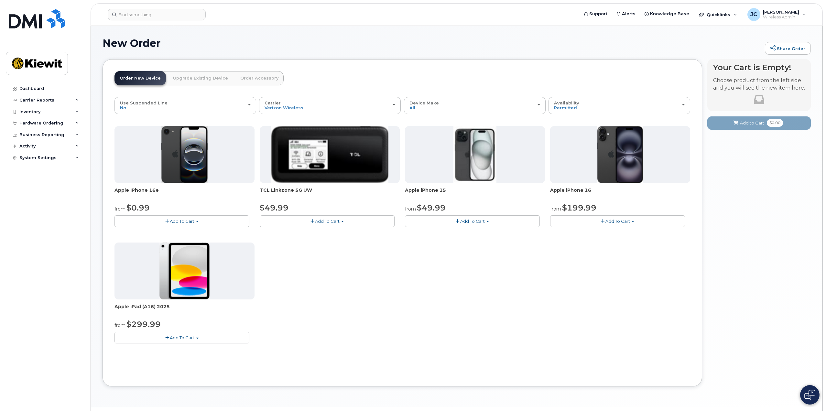
click at [188, 222] on span "Add To Cart" at bounding box center [182, 221] width 25 height 5
click at [176, 233] on link "$0.99 - 2 Year Activation (128GB)" at bounding box center [157, 233] width 83 height 8
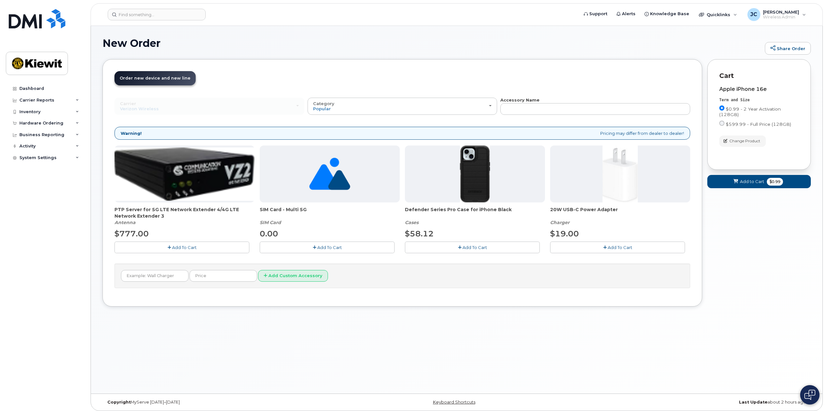
click at [461, 245] on button "Add To Cart" at bounding box center [472, 247] width 135 height 11
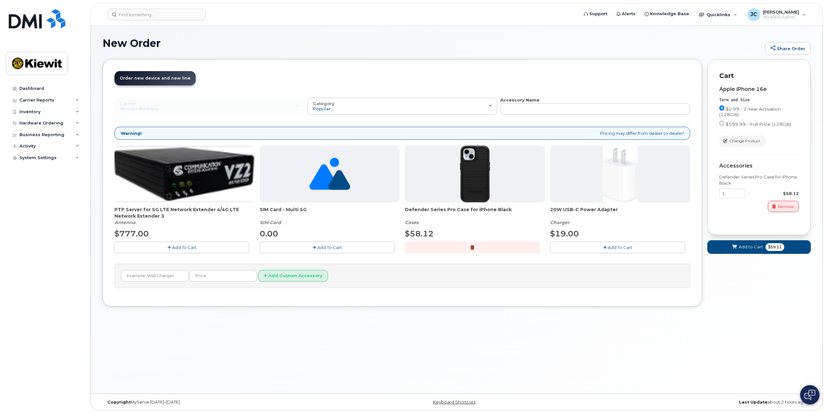
click at [595, 248] on button "Add To Cart" at bounding box center [617, 247] width 135 height 11
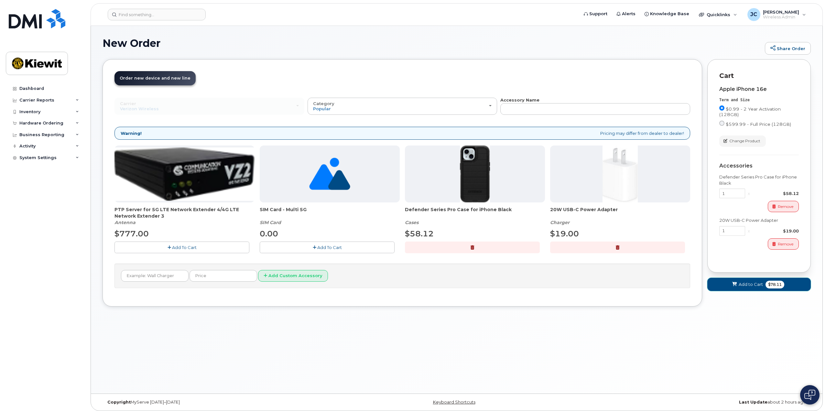
click at [757, 284] on span "Add to Cart" at bounding box center [751, 284] width 24 height 6
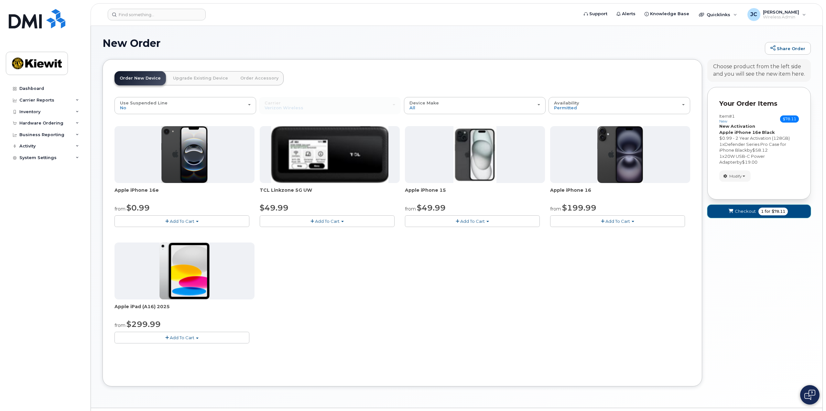
click at [758, 213] on span "1 for $78.11" at bounding box center [772, 212] width 29 height 8
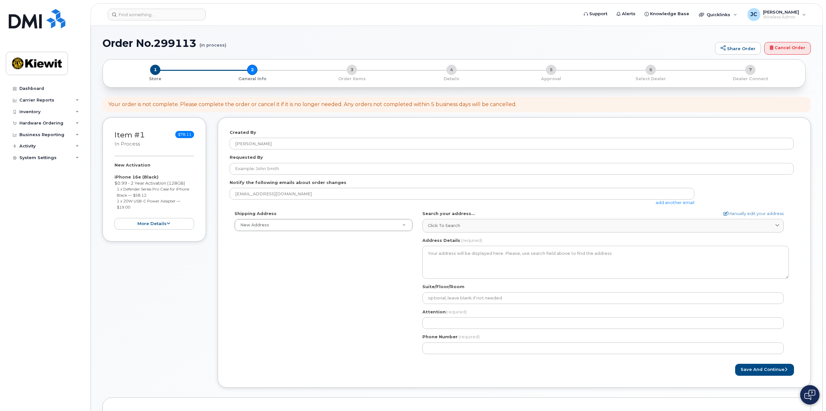
select select
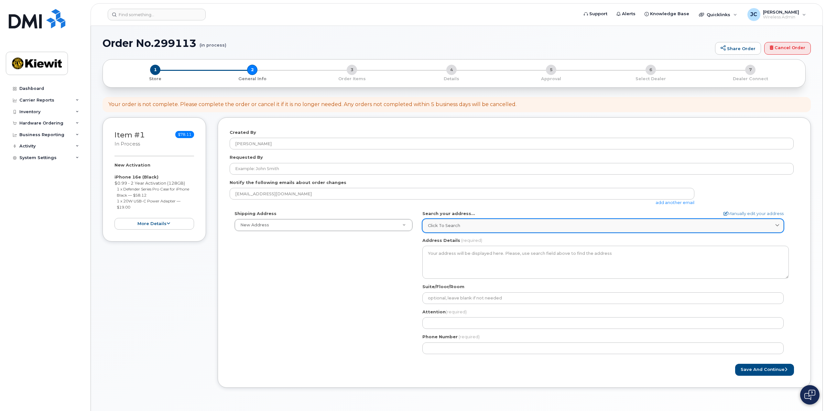
click at [446, 228] on span "Click to search" at bounding box center [444, 226] width 32 height 6
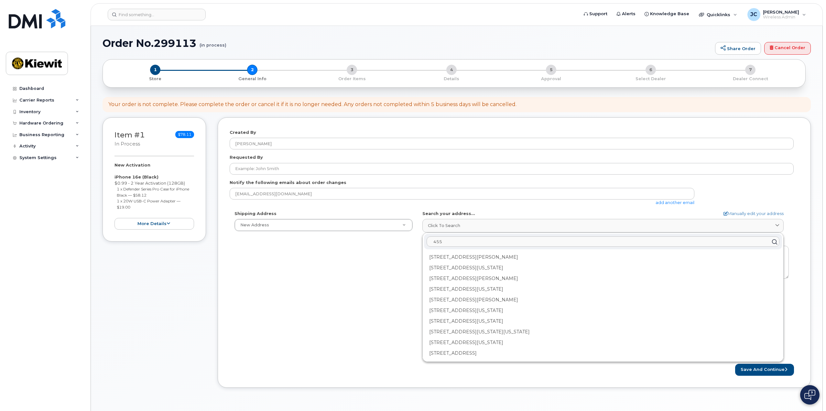
click at [468, 244] on input "455" at bounding box center [603, 242] width 353 height 10
type input "455 old scott"
click at [752, 213] on link "Manually edit your address" at bounding box center [754, 214] width 60 height 6
select select
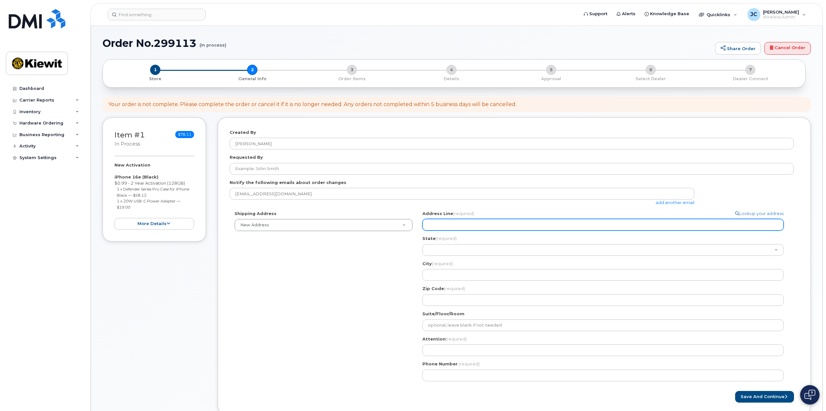
click at [470, 224] on input "Address Line (required)" at bounding box center [602, 225] width 361 height 12
select select
type input "4"
select select
type input "45"
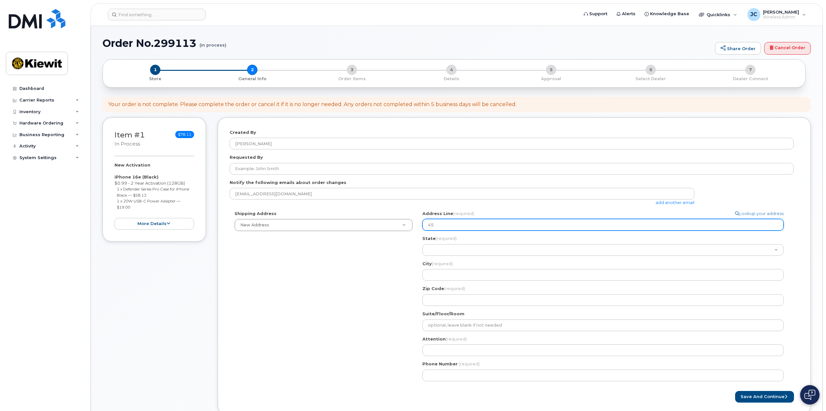
select select
type input "455"
select select
type input "455 O"
select select
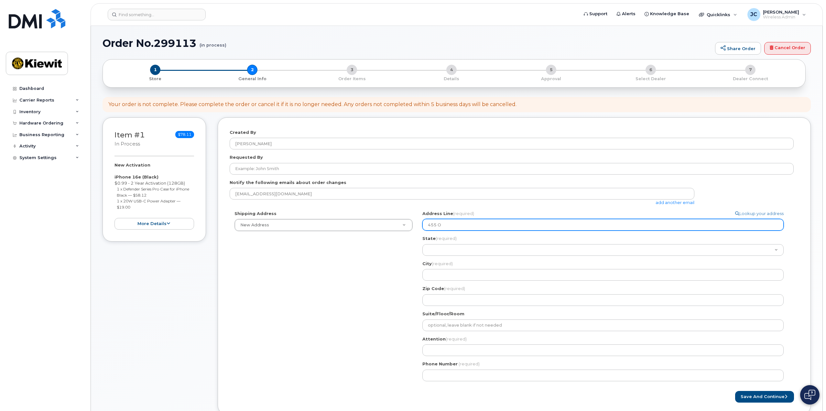
type input "455 Ol"
select select
type input "455 Old"
select select
type input "455 Old S"
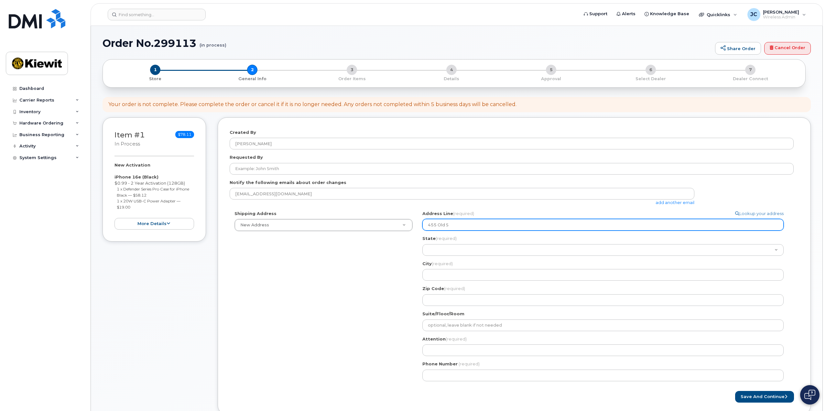
select select
type input "455 Old Sc"
select select
type input "455 Old Scott Road"
select select
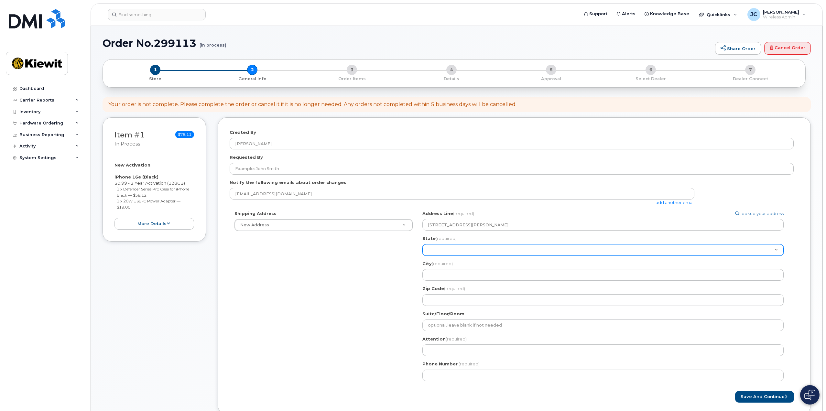
click at [465, 249] on select "Alabama Alaska American Samoa Arizona Arkansas California Colorado Connecticut …" at bounding box center [602, 250] width 361 height 12
select select "TN"
click at [422, 244] on select "Alabama Alaska American Samoa Arizona Arkansas California Colorado Connecticut …" at bounding box center [602, 250] width 361 height 12
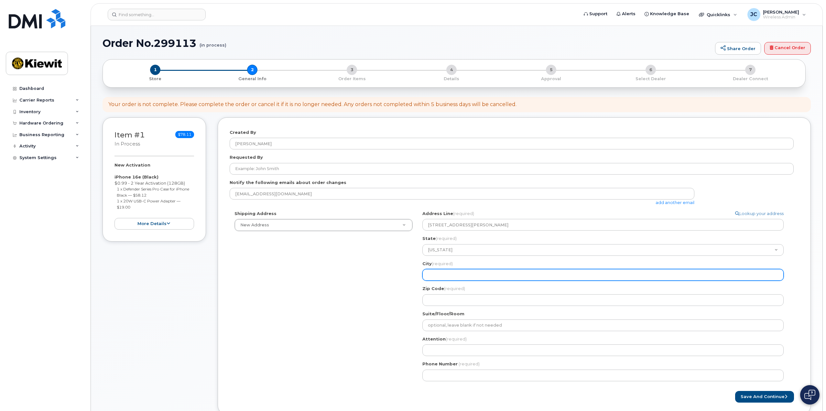
click at [455, 273] on input "City (required)" at bounding box center [602, 275] width 361 height 12
select select
type input "C"
select select
type input "Cu"
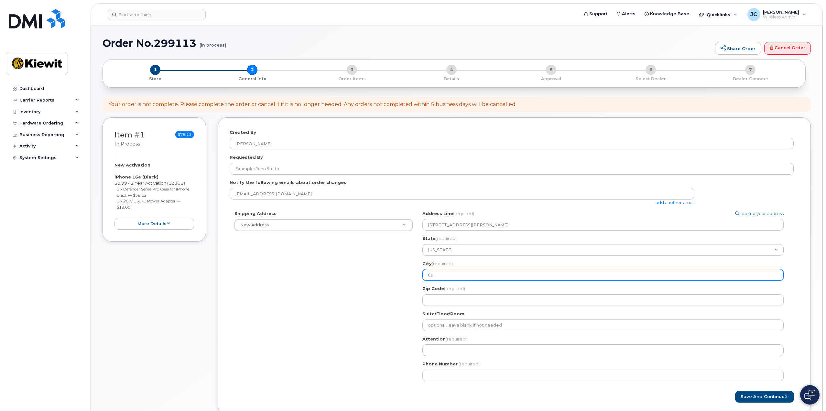
select select
type input "Cum"
select select
type input "Cumb"
select select
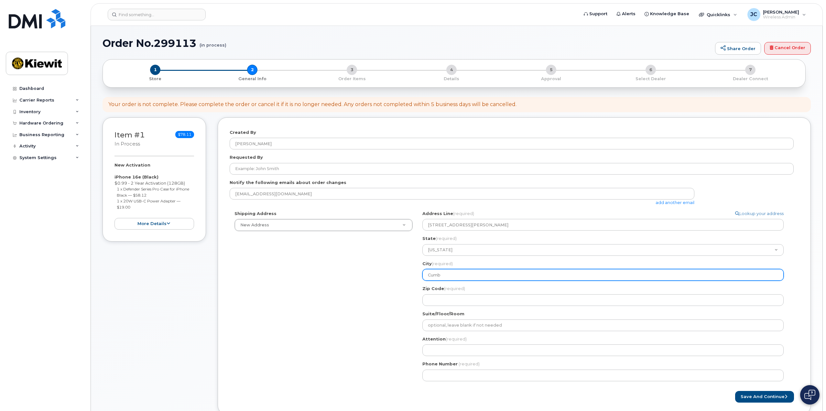
type input "Cumbe"
select select
type input "Cumber"
select select
type input "Cumberl"
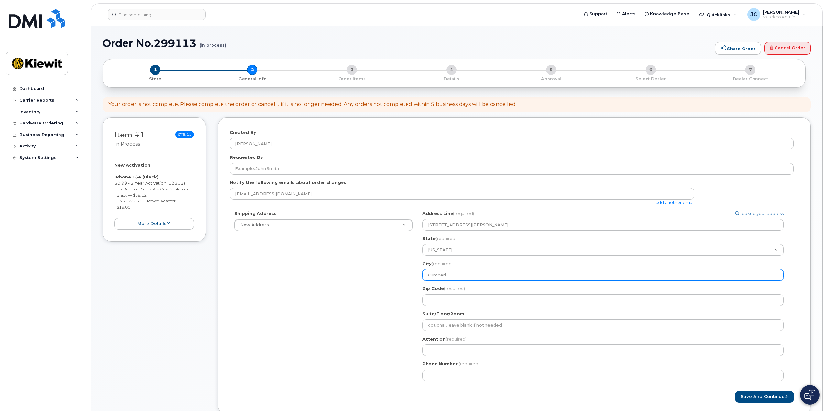
select select
type input "Cumberla"
select select
type input "Cumberlan"
select select
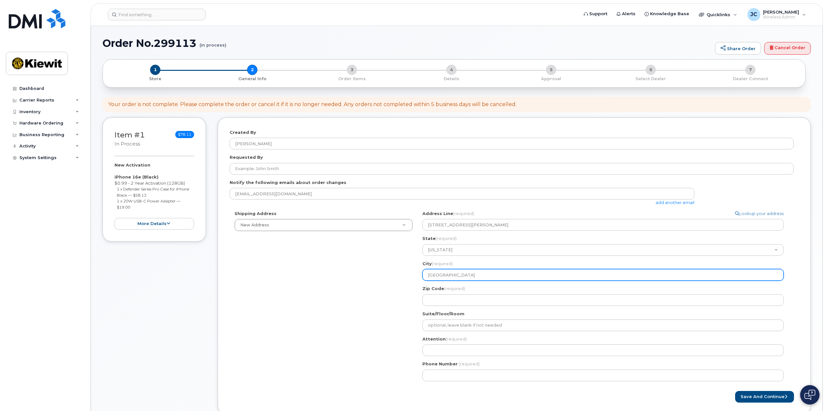
type input "Cumberland"
select select
type input "Cumberland C"
select select
type input "Cumberland Ci"
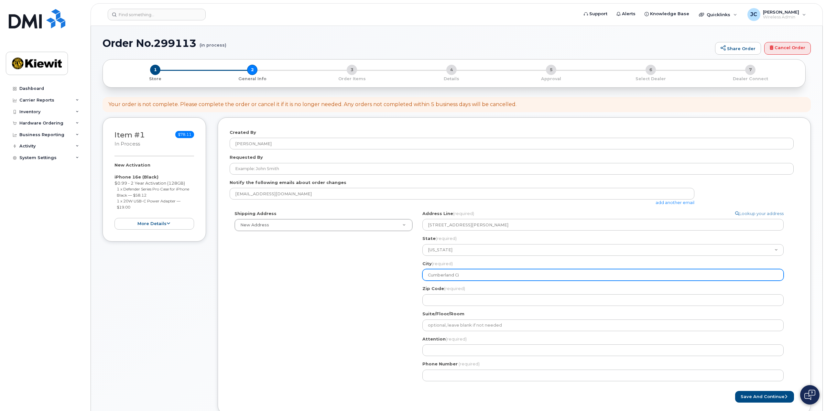
select select
type input "Cumberland Cit"
select select
type input "Cumberland City"
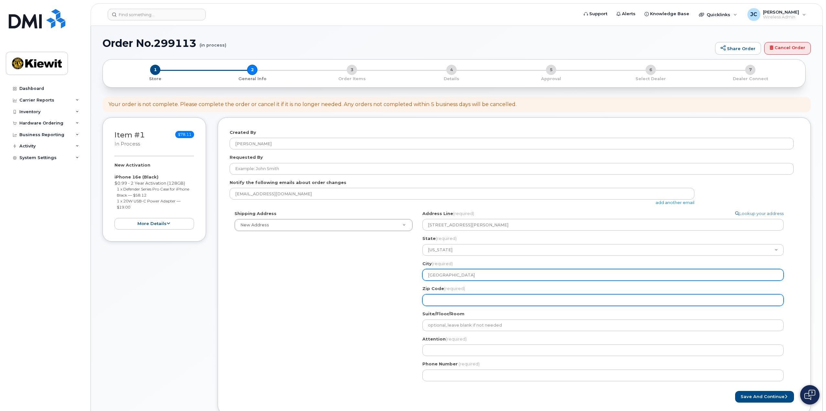
select select
type input "3"
select select
type input "37"
select select
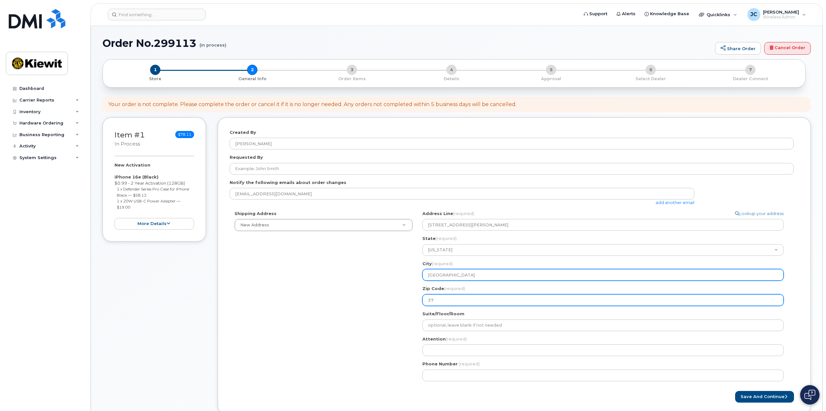
type input "370"
select select
type input "3705"
select select
type input "37050"
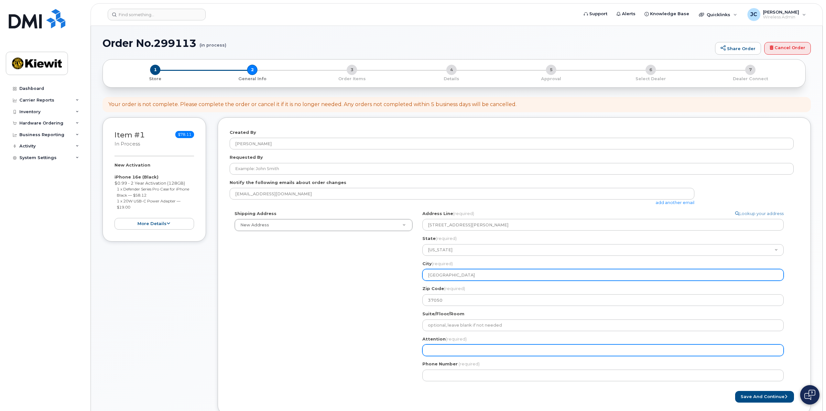
select select
type input "T"
select select
type input "To"
select select
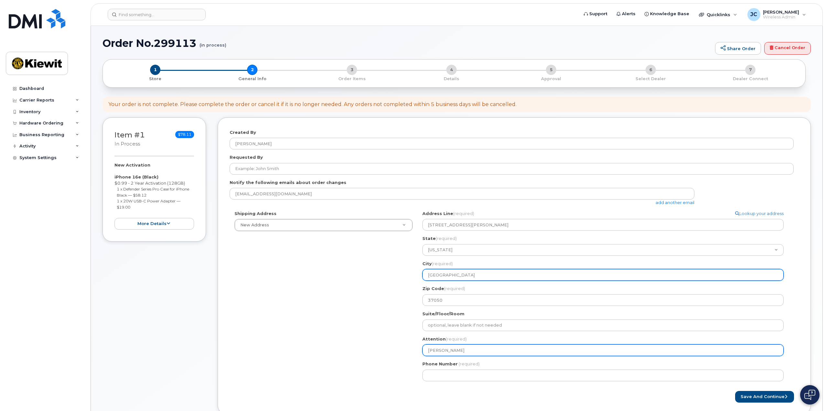
type input "Tom"
select select
type input "Tom K"
select select
type input "Tom Ki"
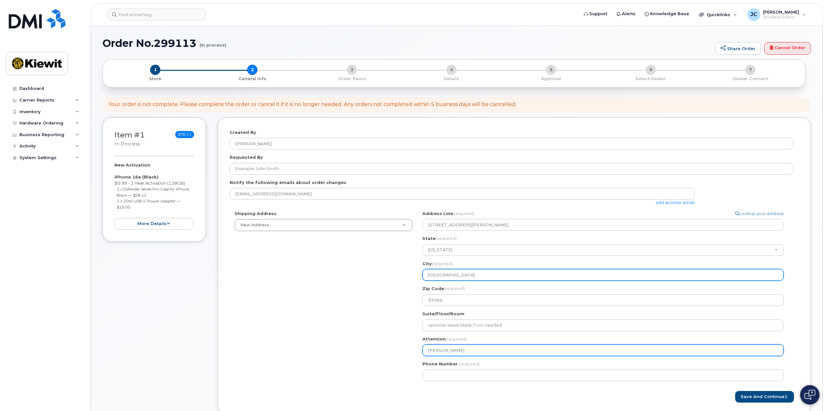
select select
type input "Tom Kir"
select select
type input "Tom Kirr"
select select
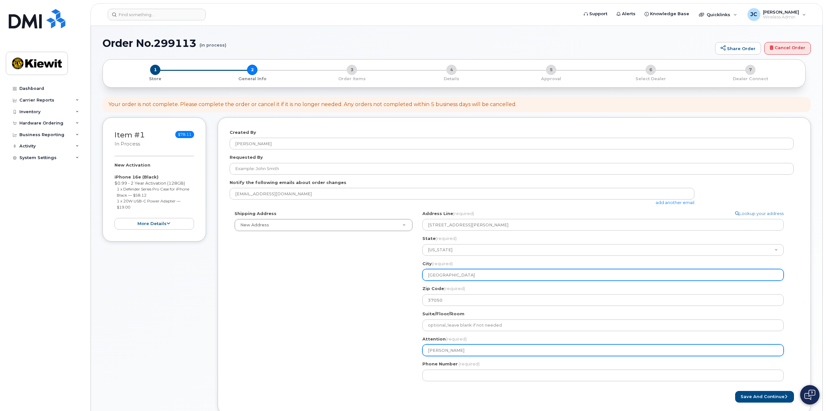
type input "Tom Kirra"
select select
type input "Tom Kirran"
select select
type input "Tom Kirrane"
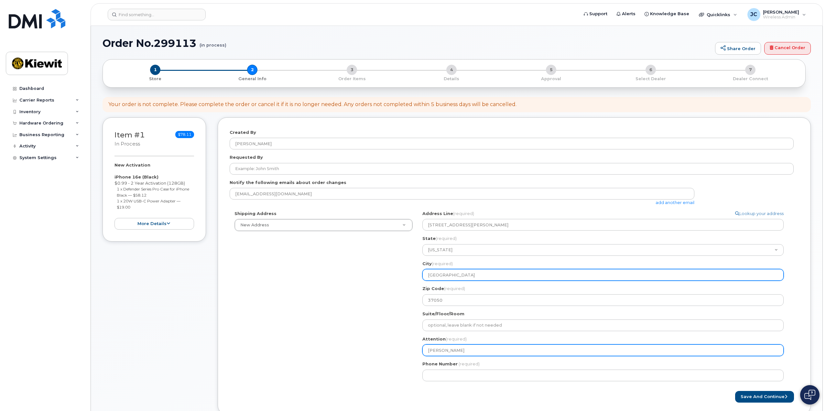
select select
type input "Tom Kirrane/"
select select
type input "Tom Kirrane/S"
select select
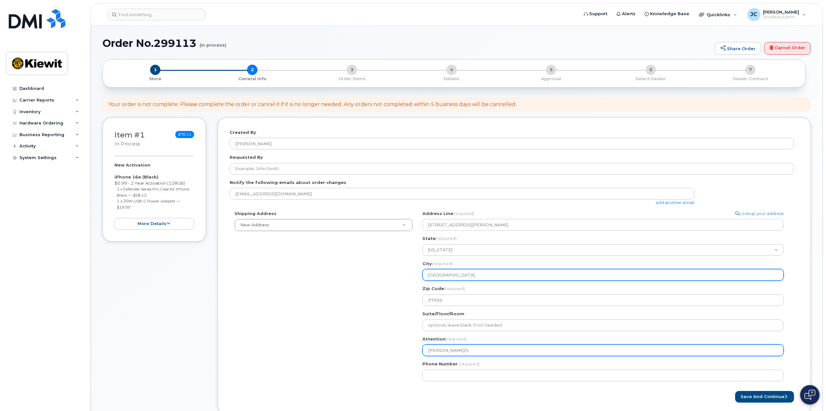
type input "Tom Kirrane/Sc"
select select
type input "Tom Kirrane/Sco"
select select
type input "Tom Kirrane/Scot"
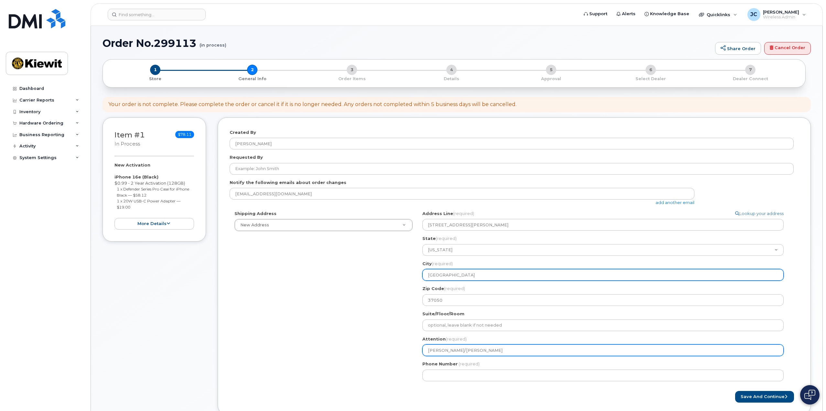
select select
type input "Tom Kirrane/Scott"
select select
type input "Tom Kirrane/Scott S"
select select
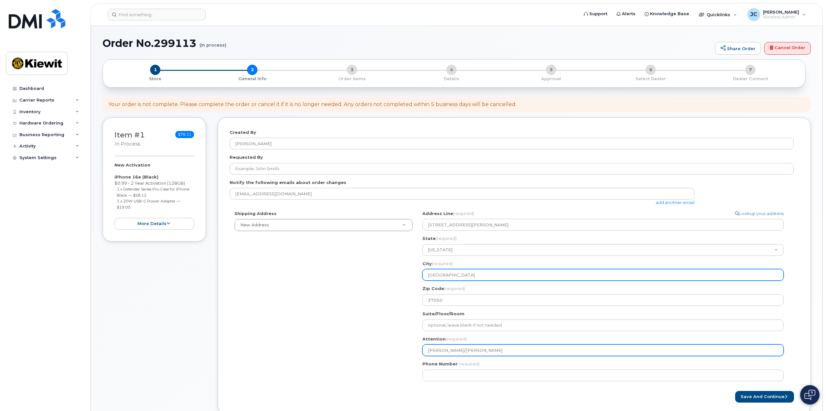
type input "Tom Kirrane/Scott Sa"
select select
type input "Tom Kirrane/Scott Sal"
select select
type input "Tom Kirrane/Scott Salv"
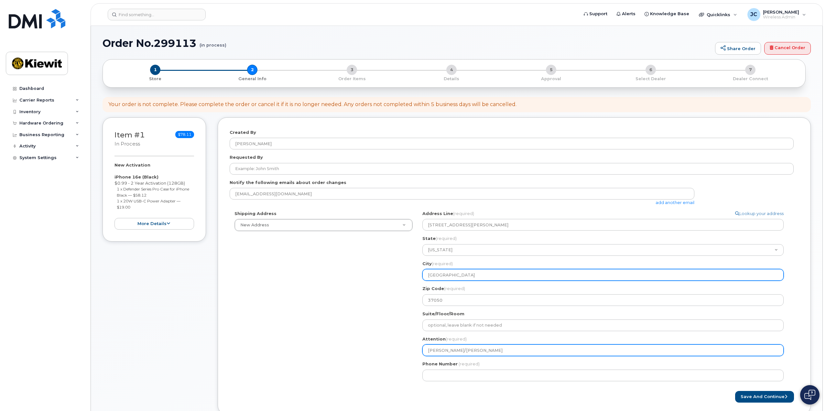
select select
type input "Tom Kirrane/Scott Salvt"
select select
type input "Tom Kirrane/Scott Salvto"
select select
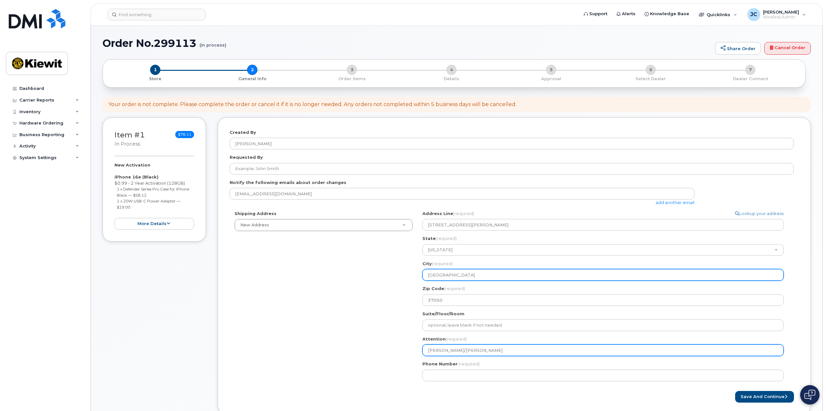
type input "Tom Kirrane/Scott Salvtor"
select select
type input "Tom Kirrane/Scott Salvtore"
select select
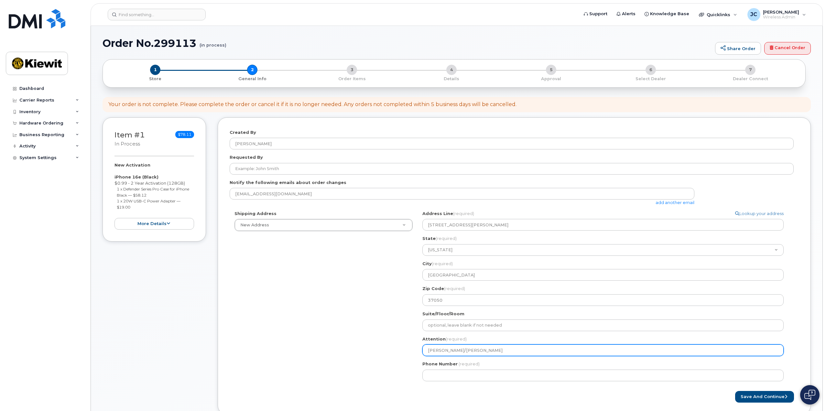
type input "[PERSON_NAME]/[PERSON_NAME]"
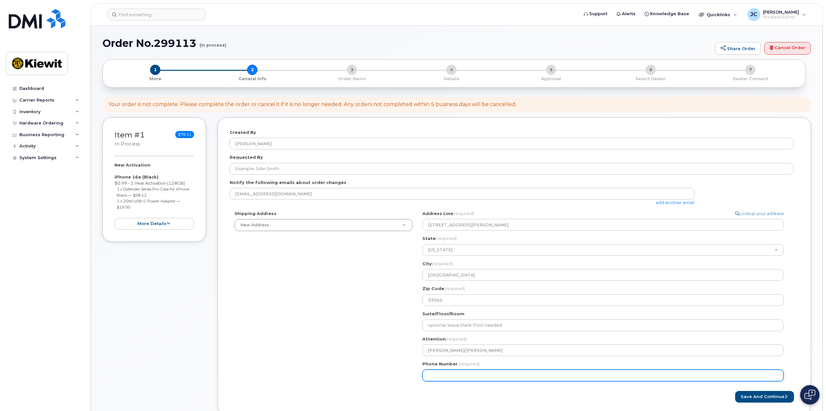
click at [497, 377] on input "Phone Number" at bounding box center [602, 376] width 361 height 12
type input "617212304"
select select
type input "6172123043"
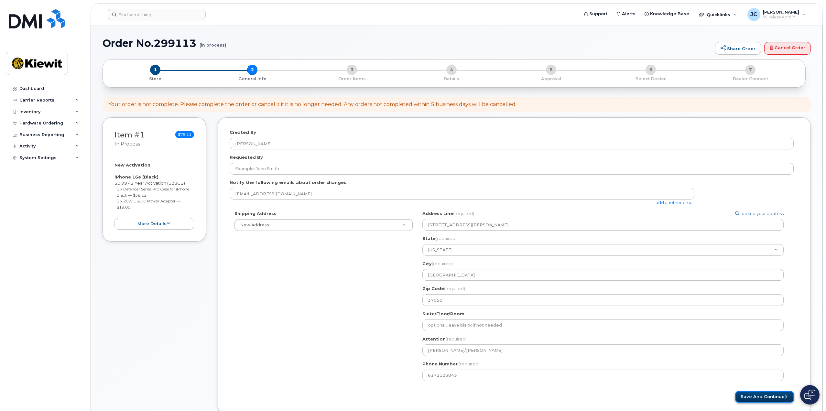
click at [743, 394] on button "Save and Continue" at bounding box center [764, 397] width 59 height 12
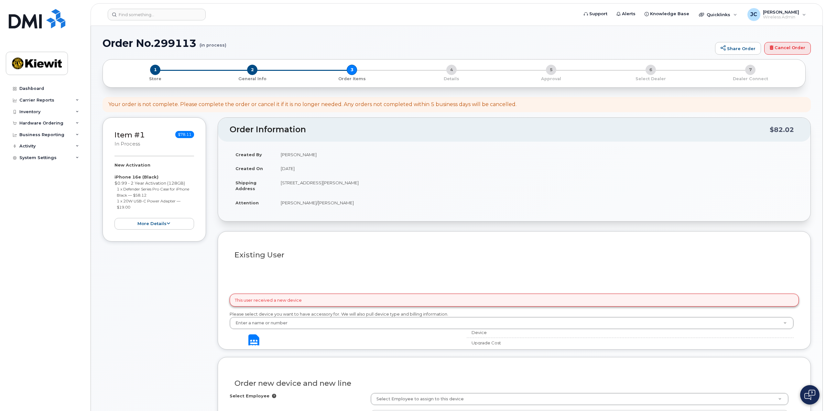
select select
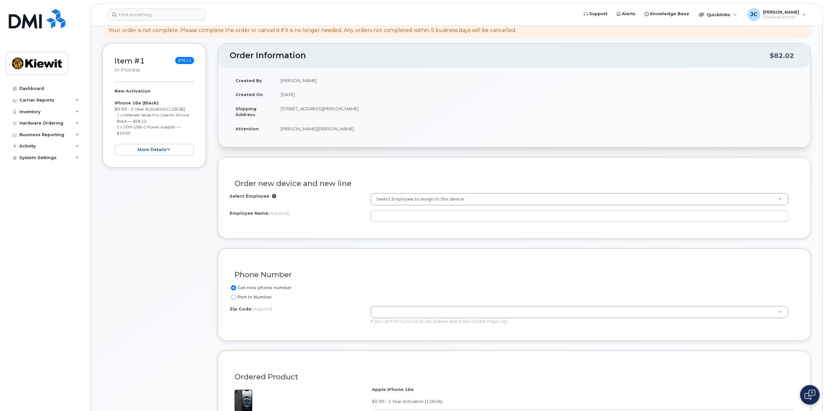
scroll to position [97, 0]
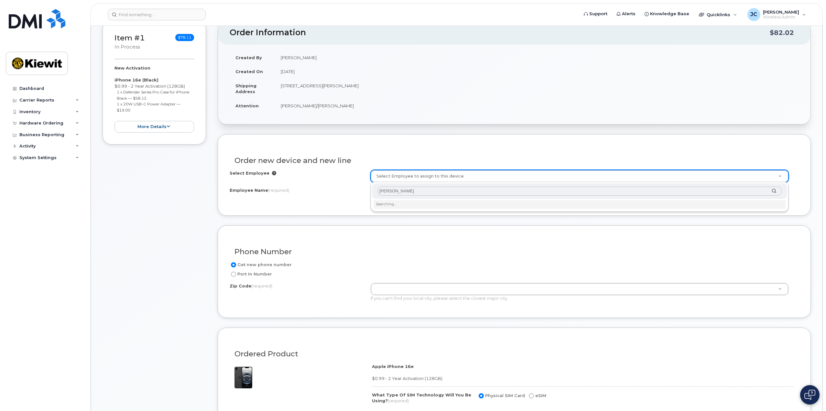
type input "[PERSON_NAME]"
type input "2145309"
type input "[PERSON_NAME]"
type input "[STREET_ADDRESS]"
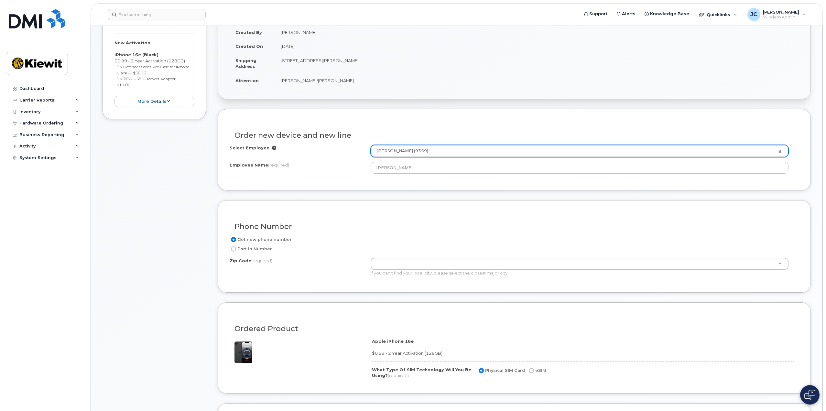
scroll to position [162, 0]
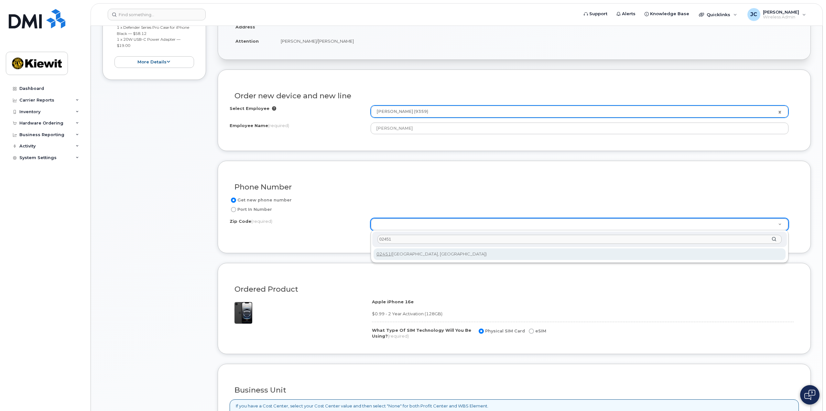
type input "02451"
type input "02451 (Waltham, MA)"
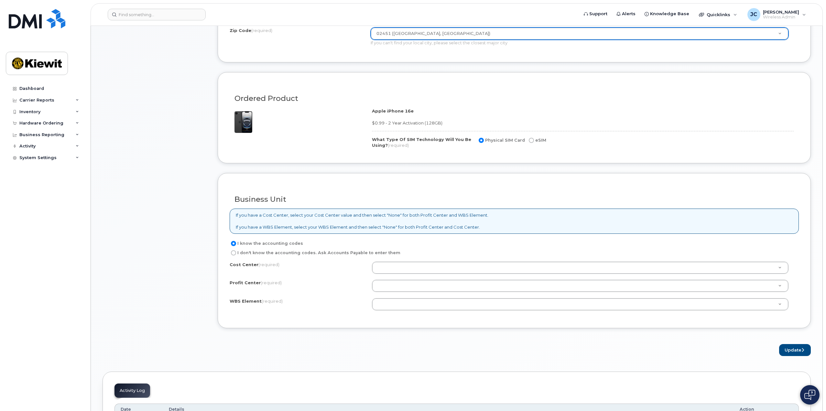
scroll to position [356, 0]
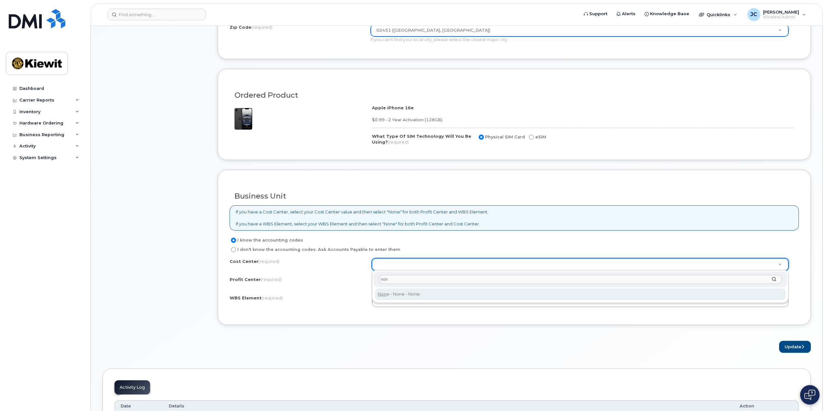
type input "non"
type input "None"
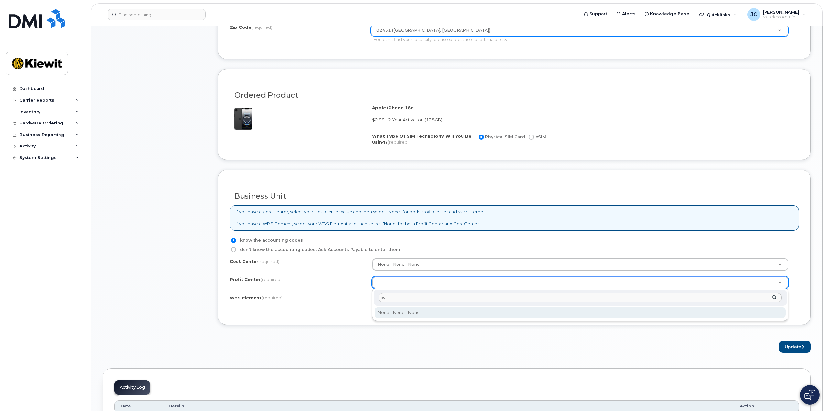
type input "non"
select select "None"
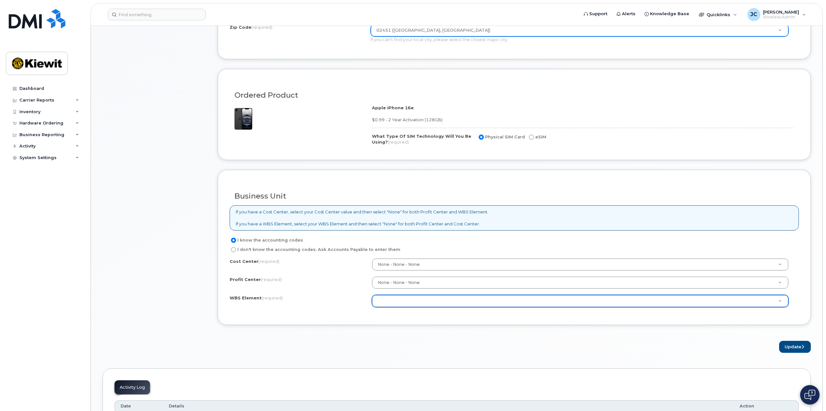
type input "1"
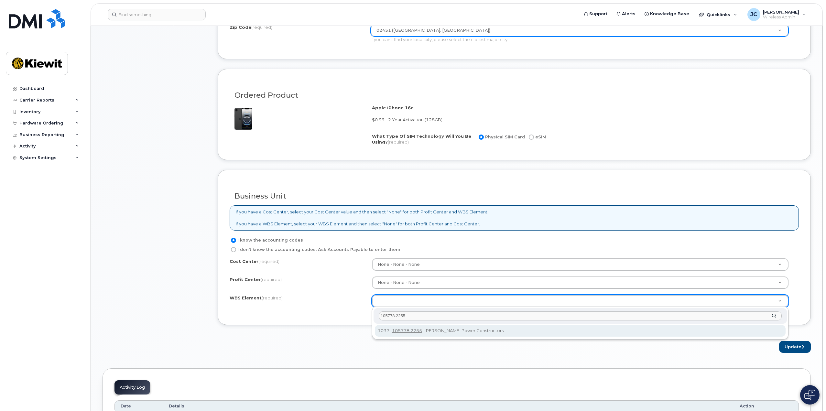
type input "105778.2255"
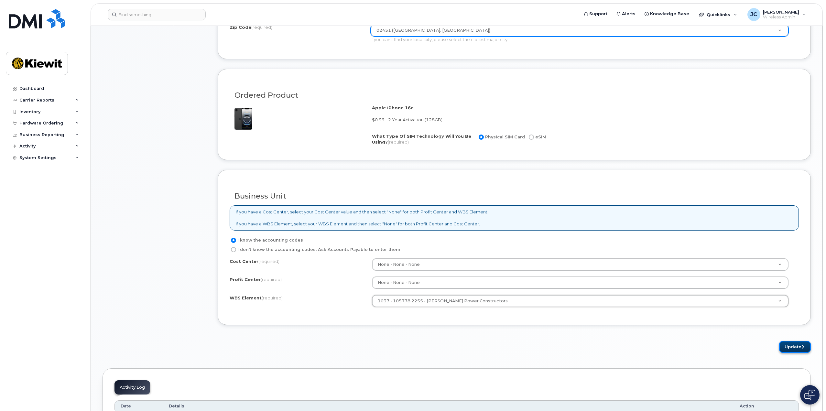
click at [785, 344] on button "Update" at bounding box center [795, 347] width 32 height 12
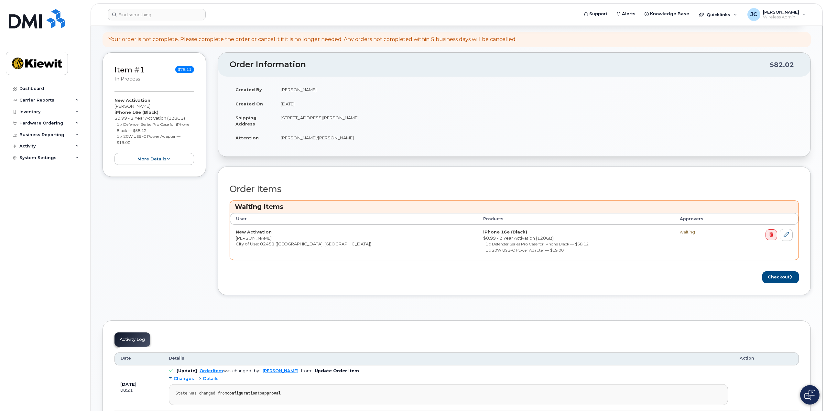
scroll to position [97, 0]
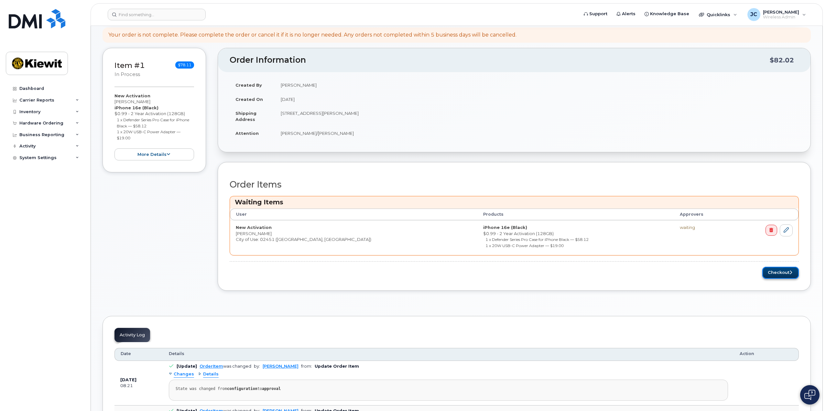
click at [774, 271] on button "Checkout" at bounding box center [780, 273] width 37 height 12
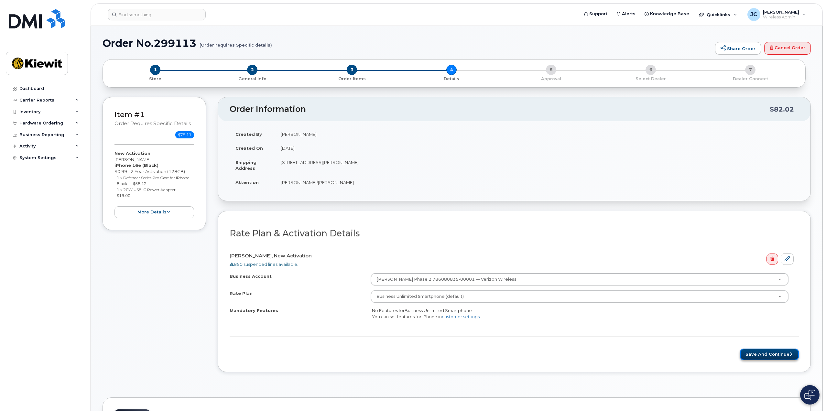
click at [754, 352] on button "Save and Continue" at bounding box center [769, 355] width 59 height 12
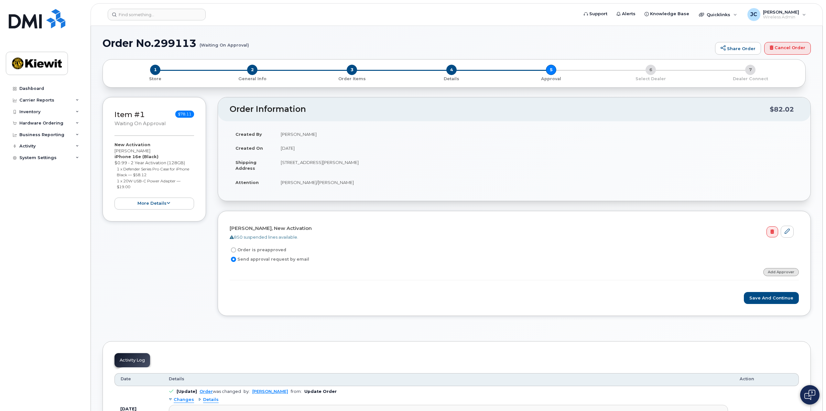
click at [777, 272] on link "Add Approver" at bounding box center [781, 272] width 36 height 8
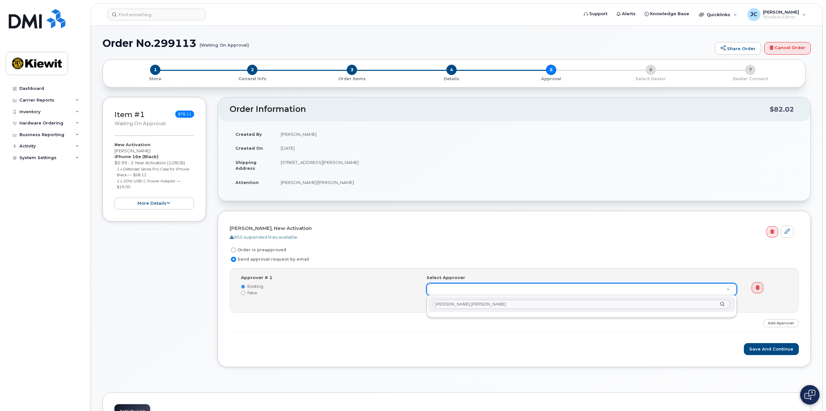
click at [447, 304] on input "jacob.chadwick" at bounding box center [581, 304] width 297 height 9
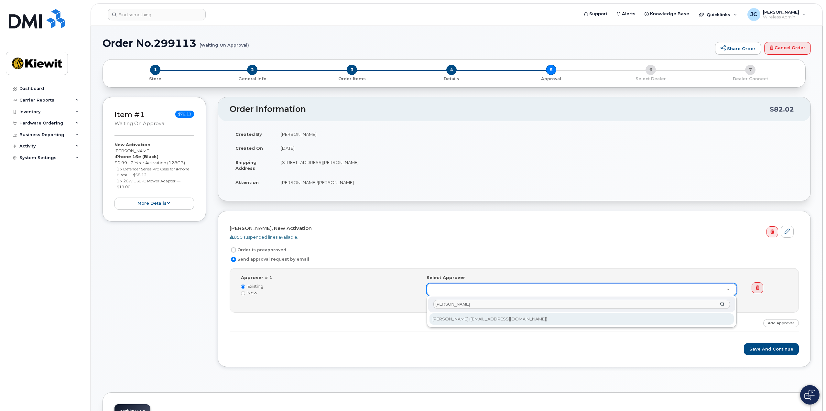
type input "jacob chadwick"
type input "2146890"
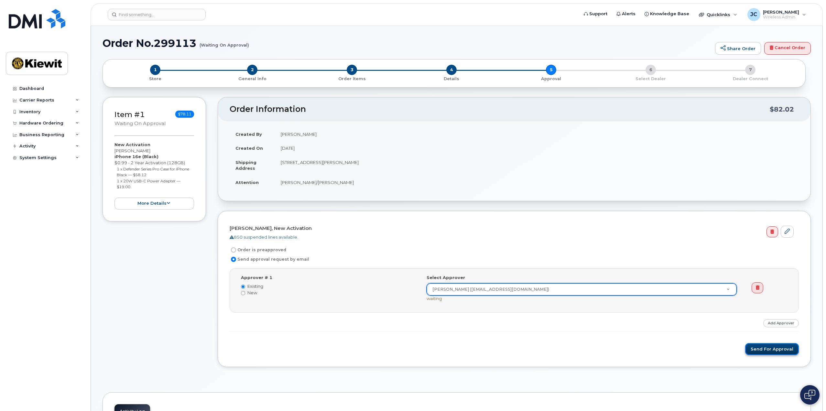
click at [764, 350] on button "Send for Approval" at bounding box center [772, 349] width 54 height 12
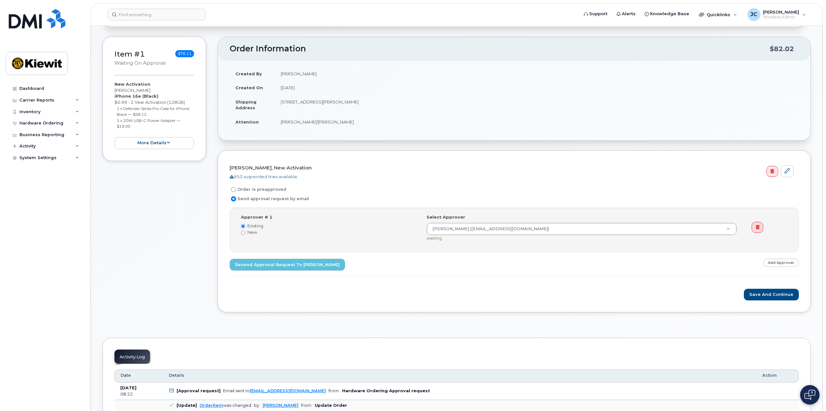
scroll to position [65, 0]
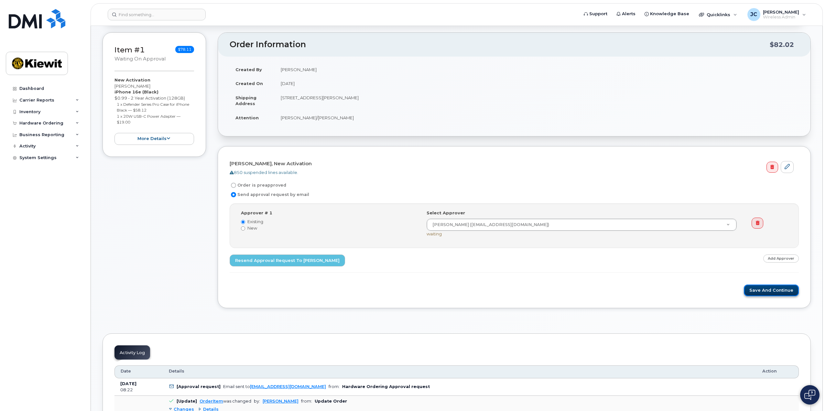
click at [763, 292] on button "Save and Continue" at bounding box center [771, 291] width 55 height 12
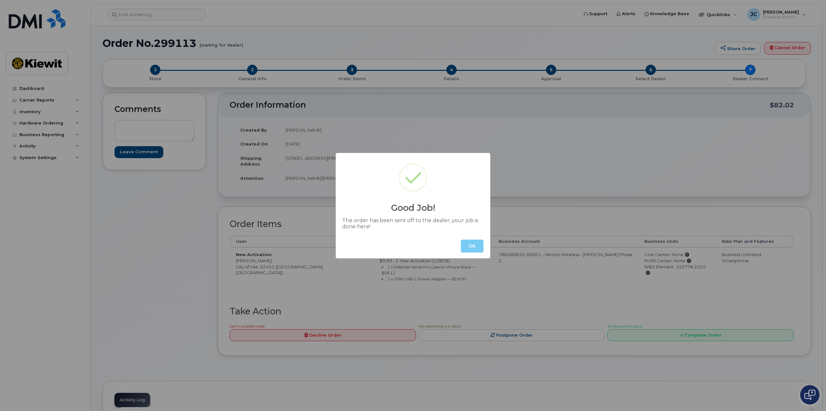
click at [475, 249] on button "OK" at bounding box center [472, 246] width 23 height 13
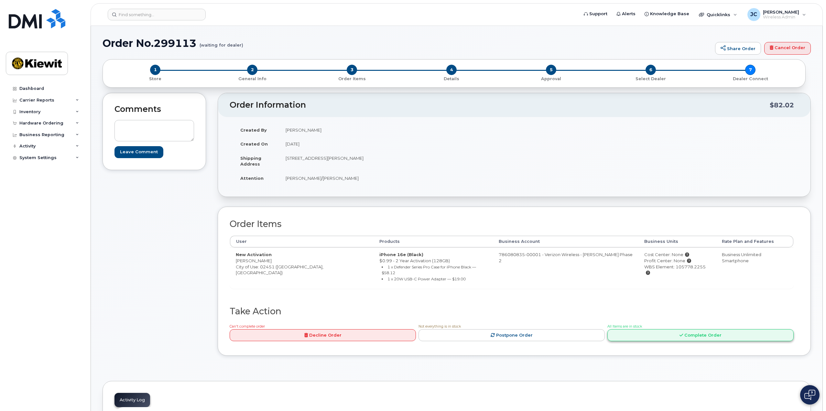
click at [669, 331] on link "Complete Order" at bounding box center [700, 335] width 186 height 12
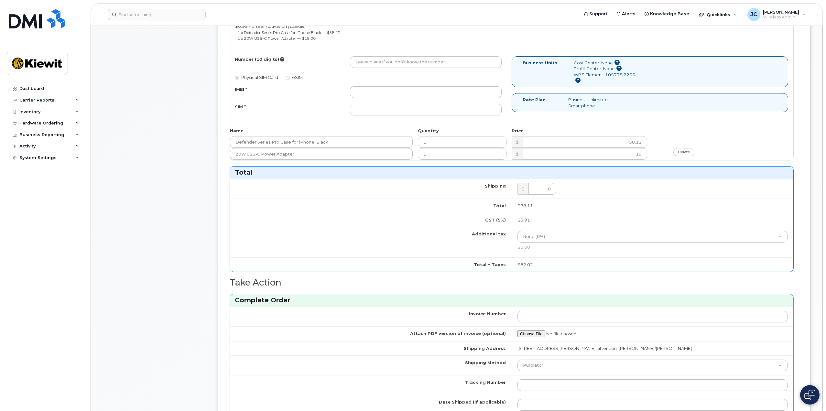
scroll to position [194, 0]
